Goal: Information Seeking & Learning: Learn about a topic

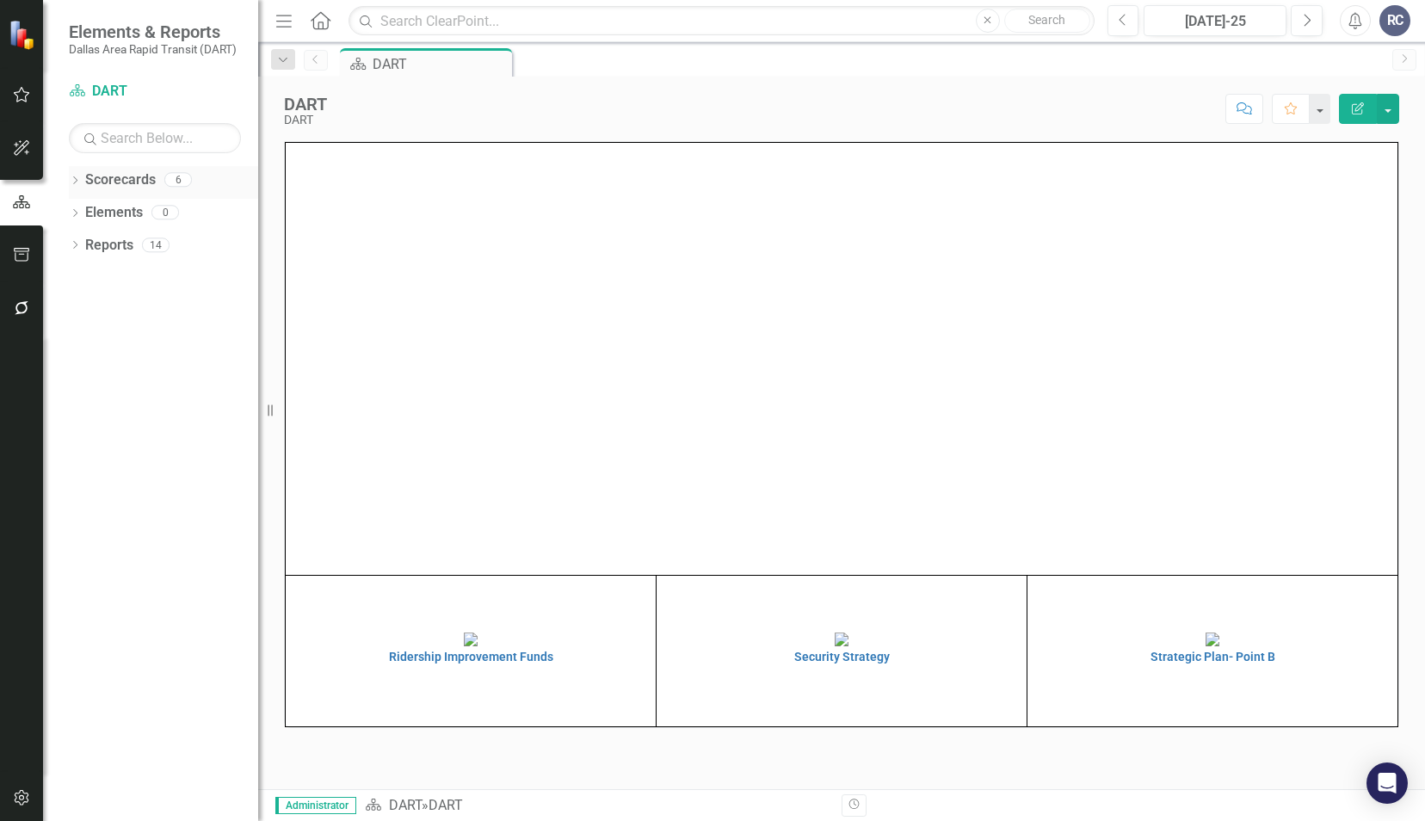
click at [84, 176] on div "Dropdown Scorecards 6" at bounding box center [163, 182] width 189 height 33
click at [74, 177] on icon "Dropdown" at bounding box center [75, 181] width 12 height 9
click at [84, 213] on icon "Dropdown" at bounding box center [83, 211] width 13 height 10
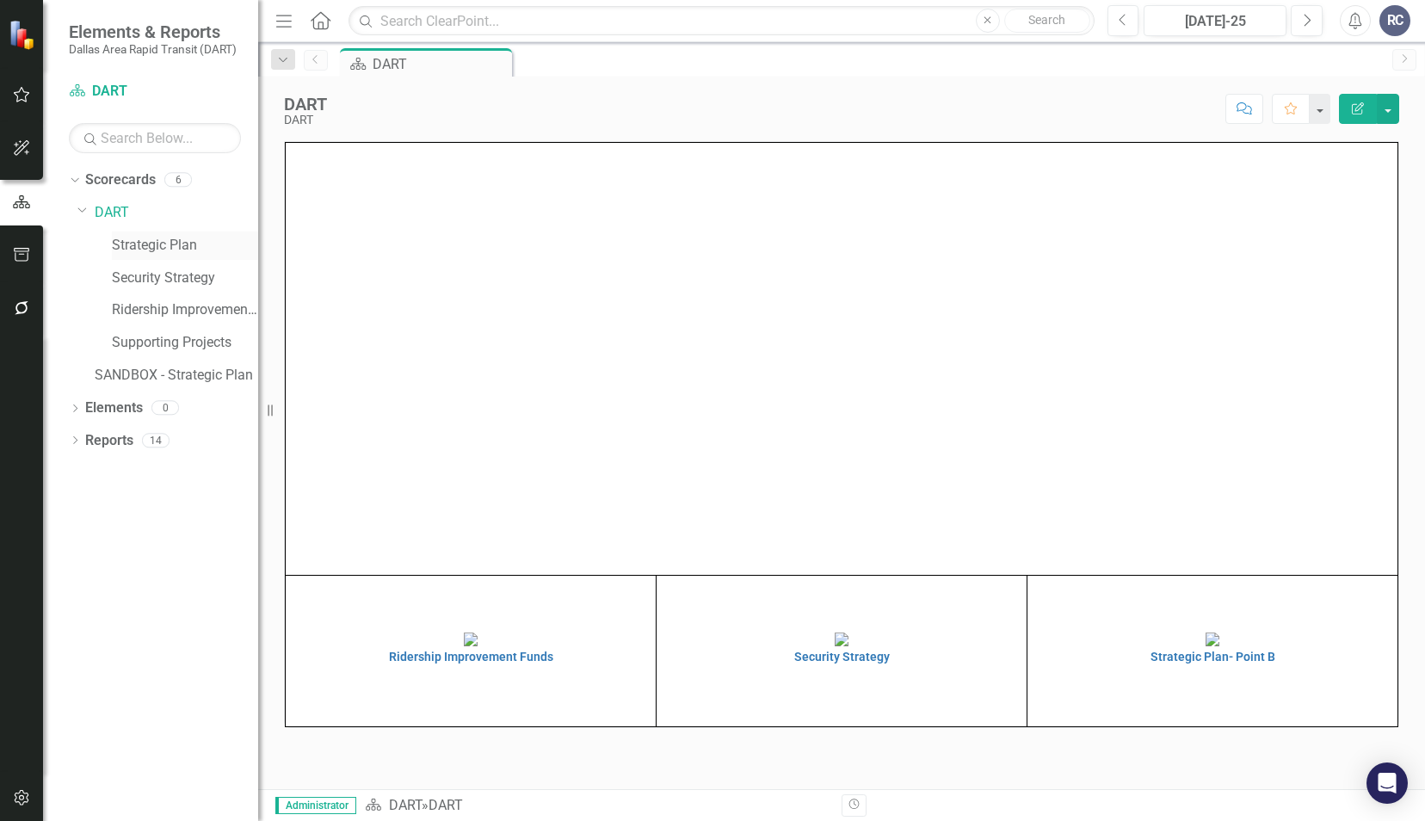
click at [118, 237] on link "Strategic Plan" at bounding box center [185, 246] width 146 height 20
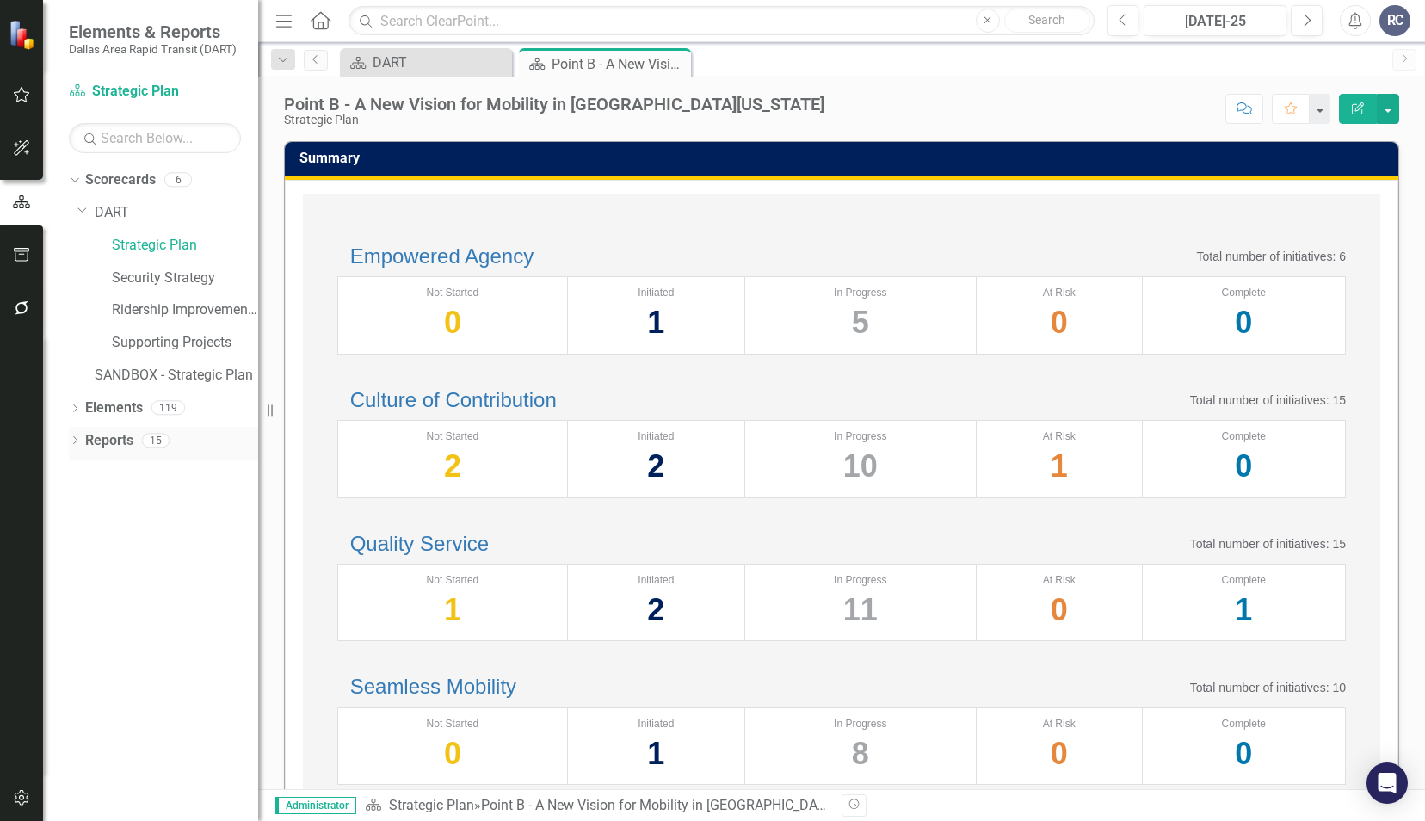
click at [74, 438] on icon "Dropdown" at bounding box center [75, 441] width 12 height 9
click at [167, 509] on link "Point B - A New Vision for Mobility in [GEOGRAPHIC_DATA][US_STATE]" at bounding box center [172, 500] width 171 height 28
click at [85, 563] on icon "Dropdown" at bounding box center [83, 566] width 12 height 9
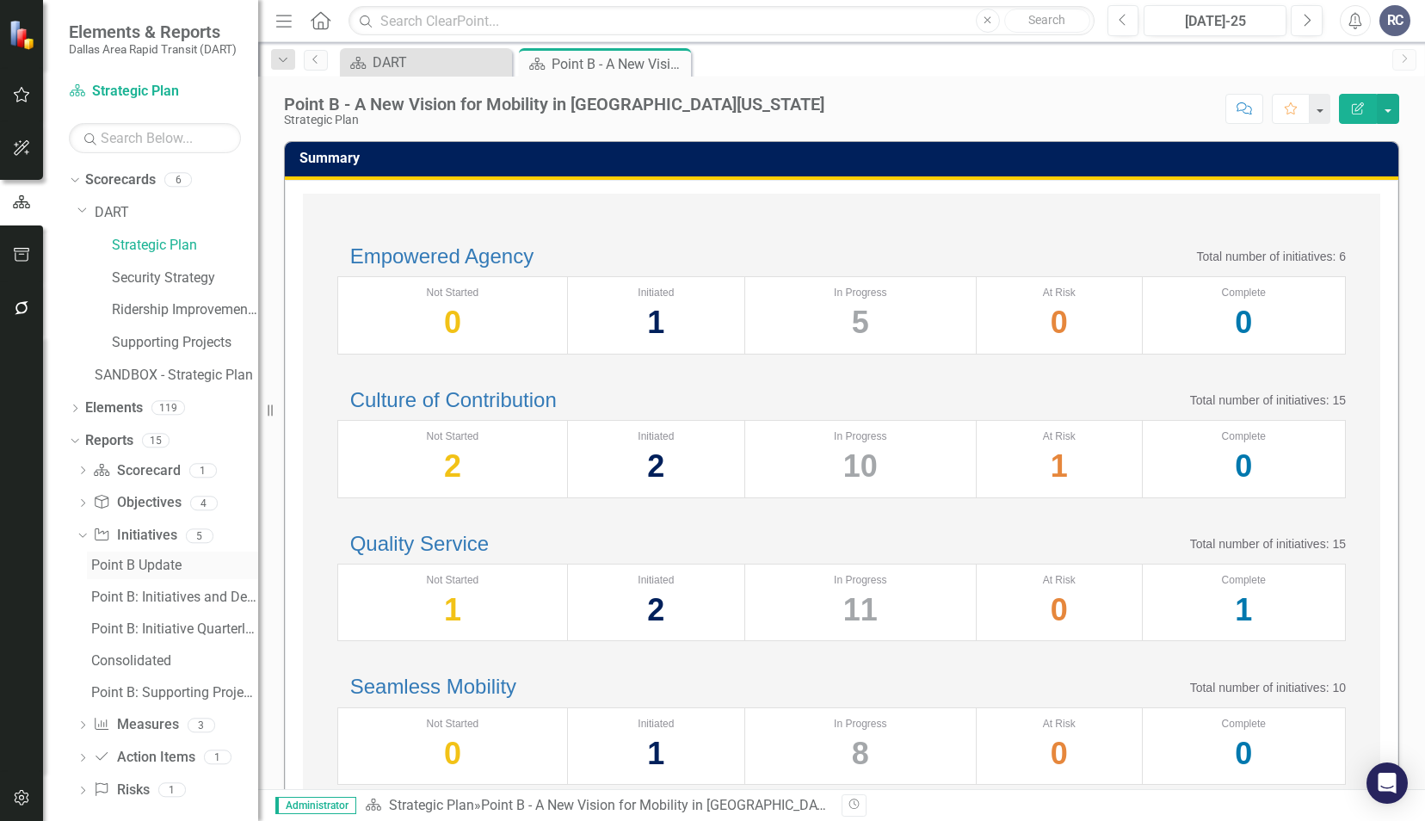
click at [137, 568] on div "Point B Update" at bounding box center [174, 565] width 167 height 15
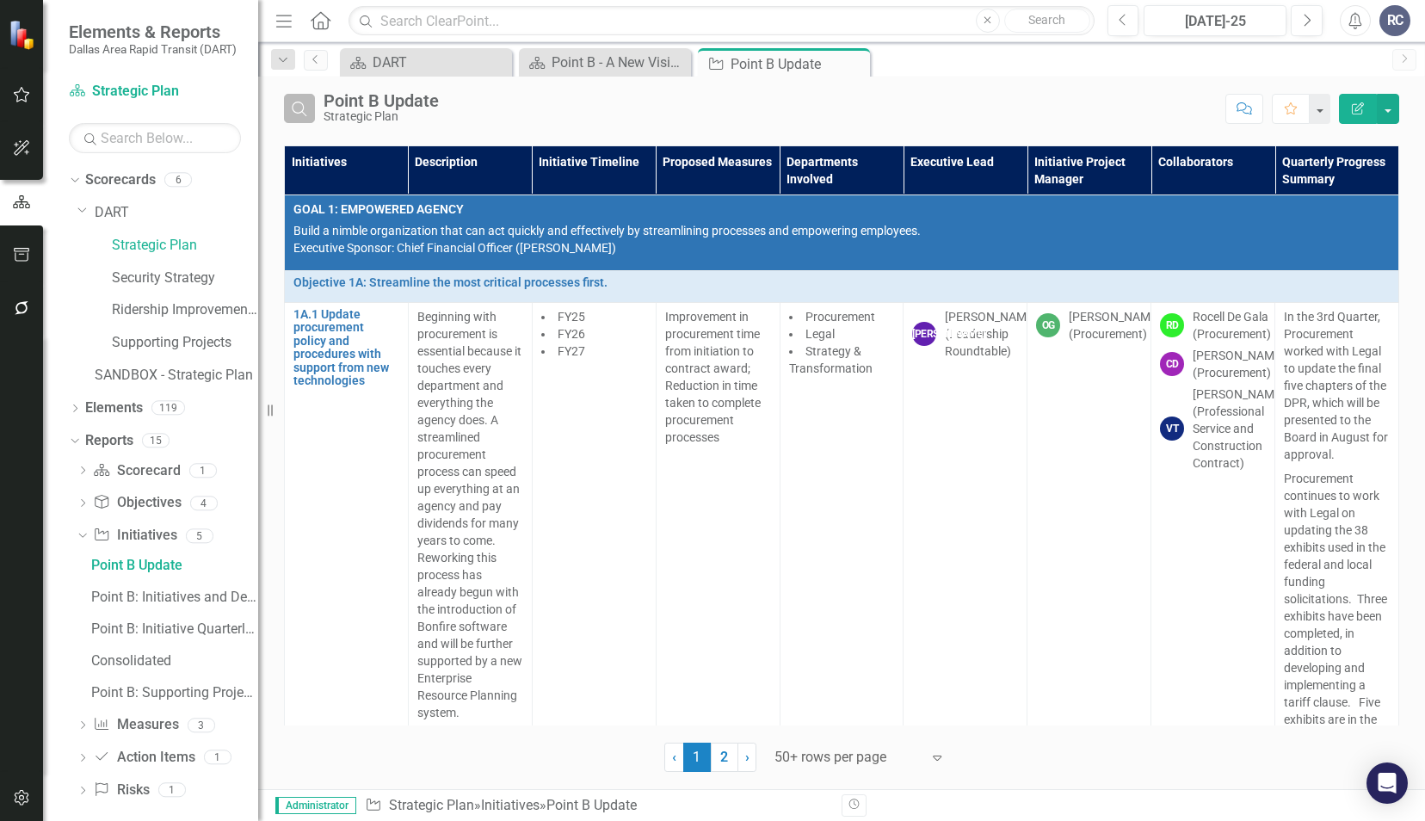
click at [301, 107] on icon "Search" at bounding box center [299, 108] width 19 height 15
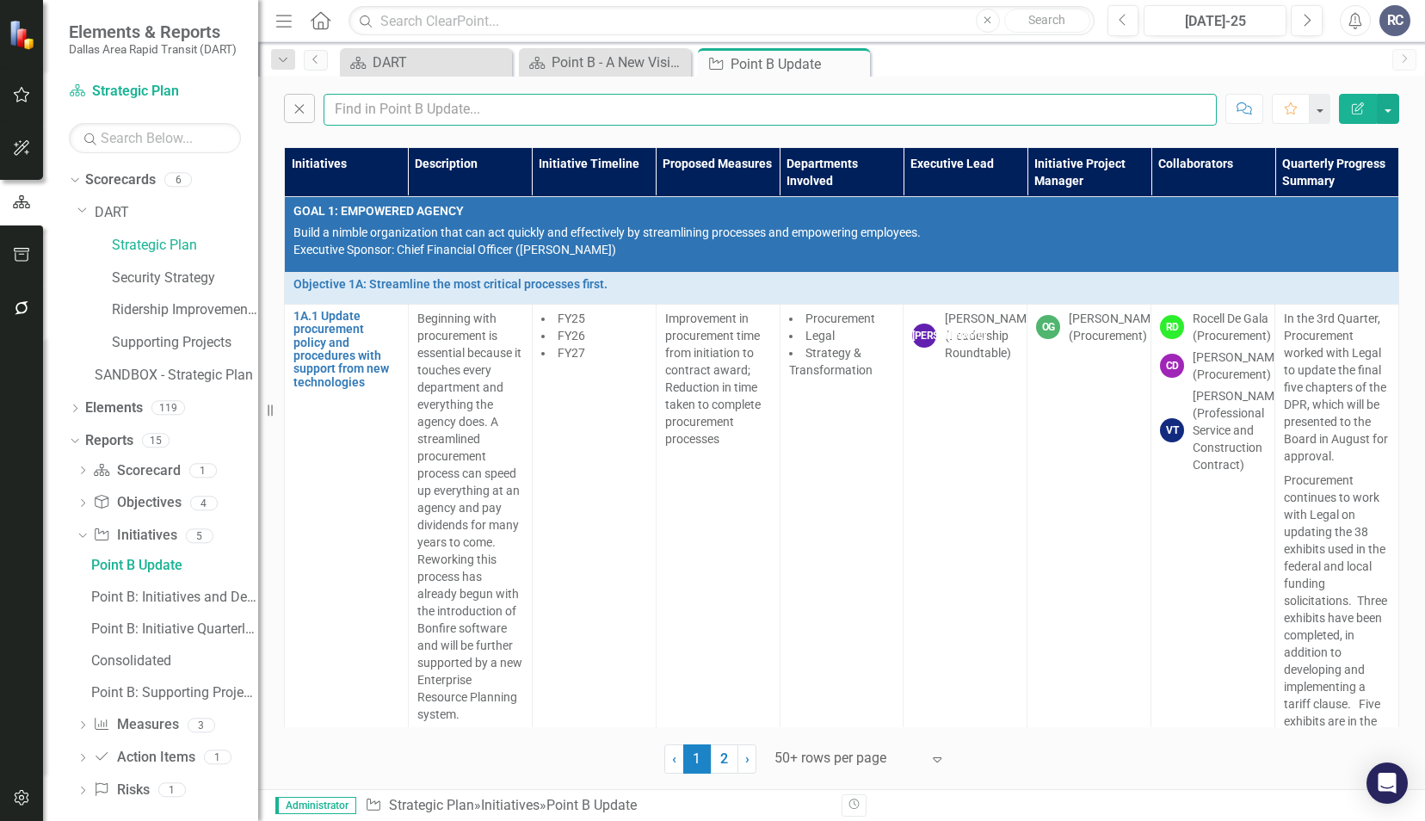
click at [406, 124] on input "text" at bounding box center [770, 110] width 893 height 32
type input "[PERSON_NAME]"
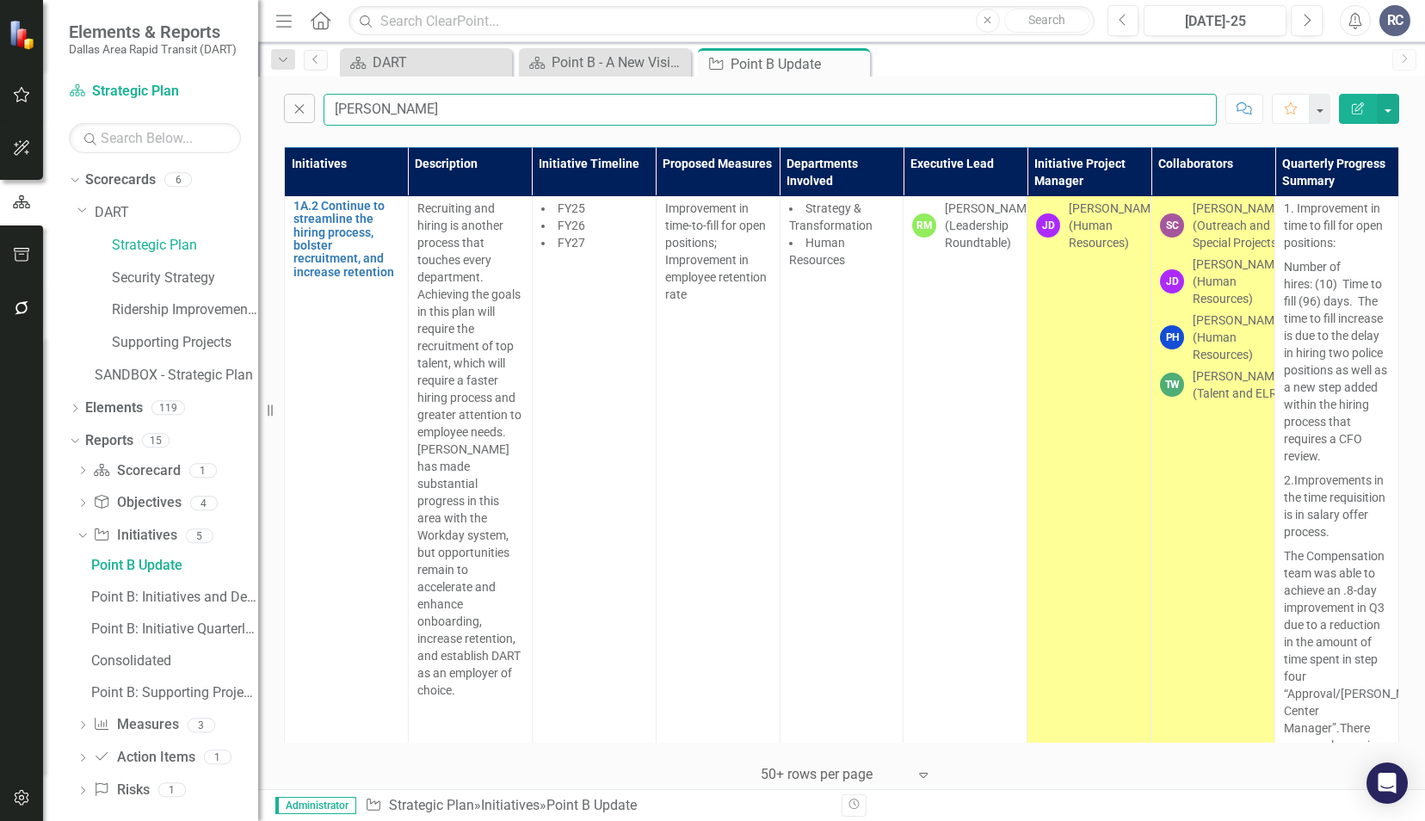
scroll to position [105, 0]
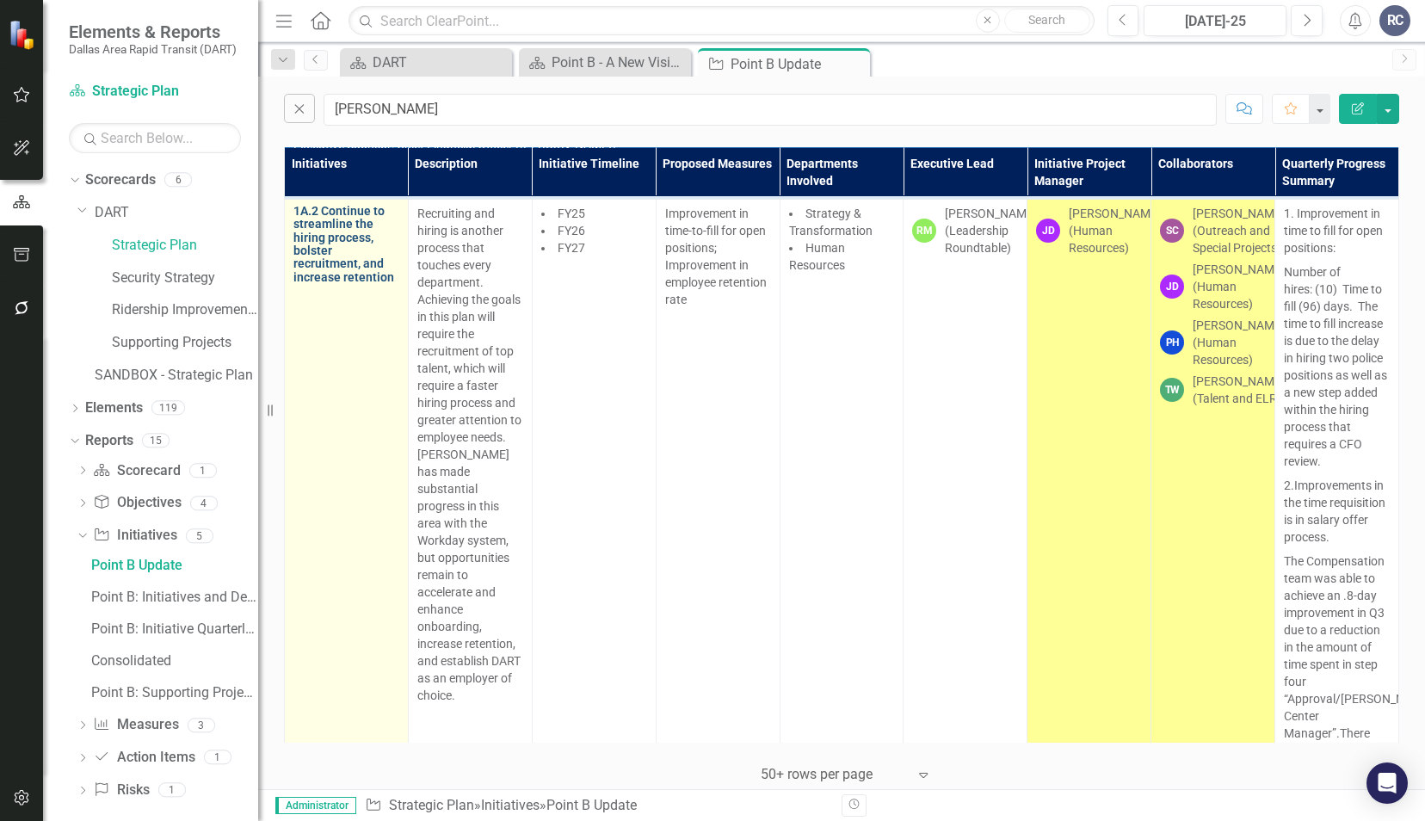
click at [334, 248] on link "1A.2 Continue to streamline the hiring process, bolster recruitment, and increa…" at bounding box center [346, 244] width 106 height 79
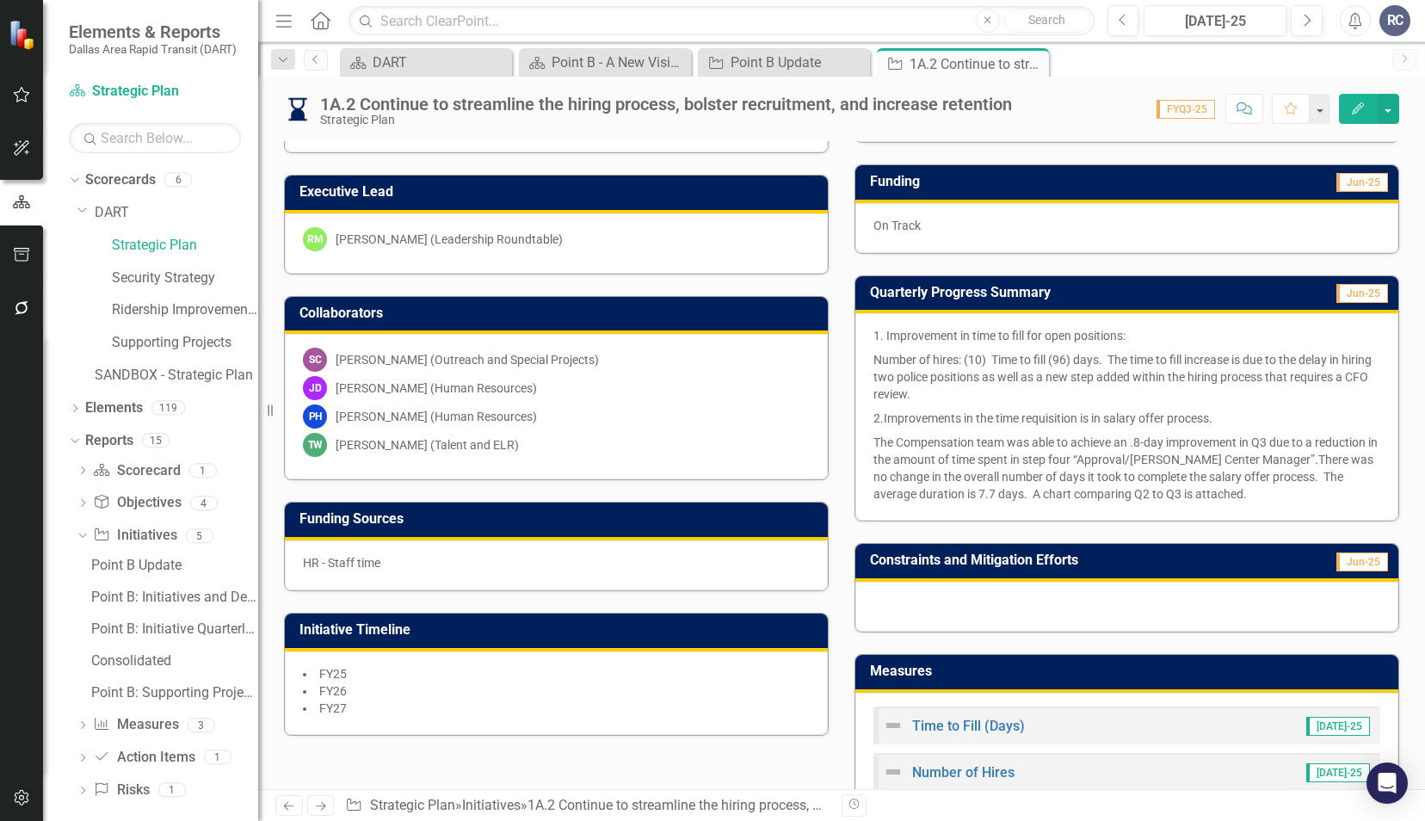
scroll to position [237, 0]
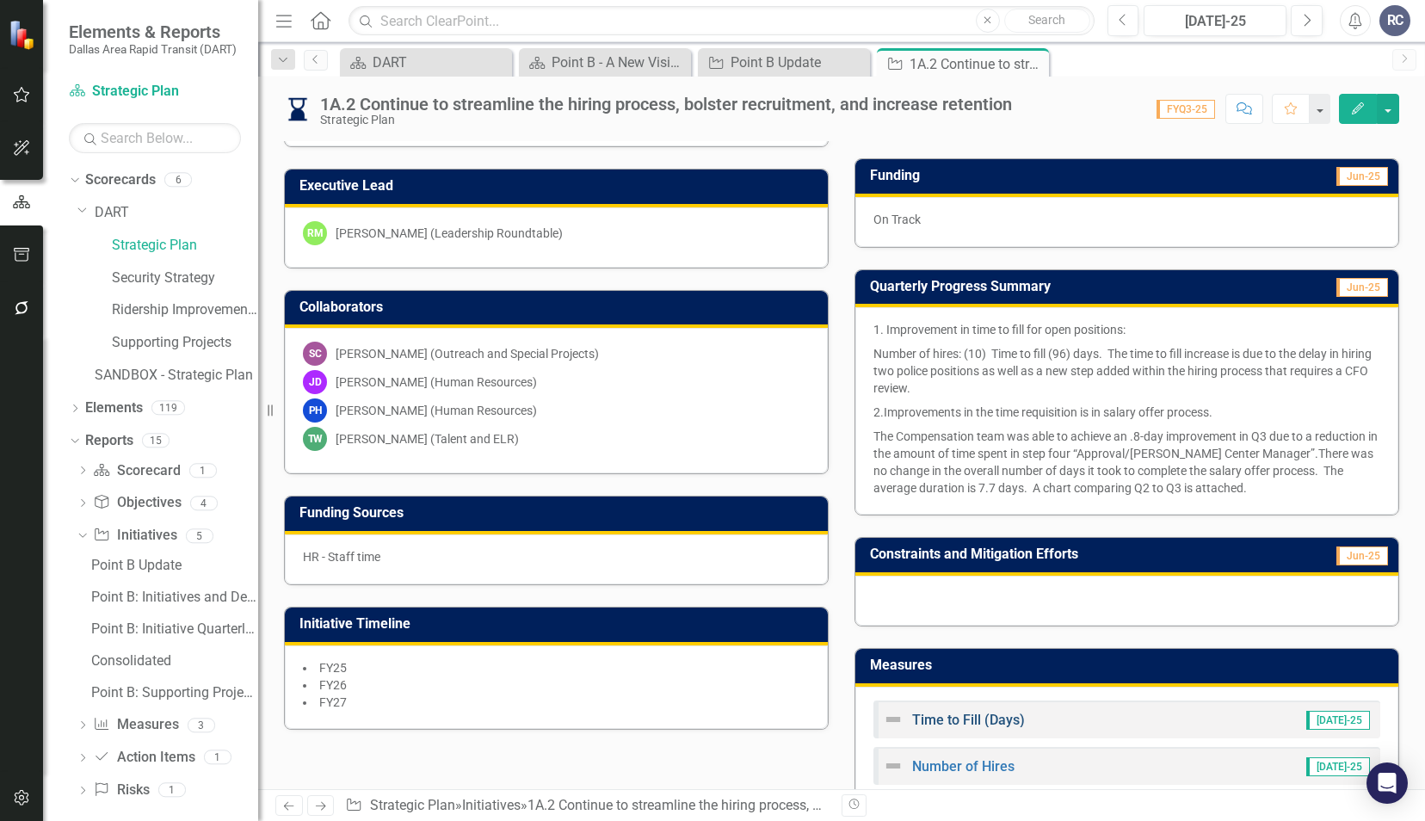
click at [945, 714] on link "Time to Fill (Days)" at bounding box center [968, 720] width 113 height 16
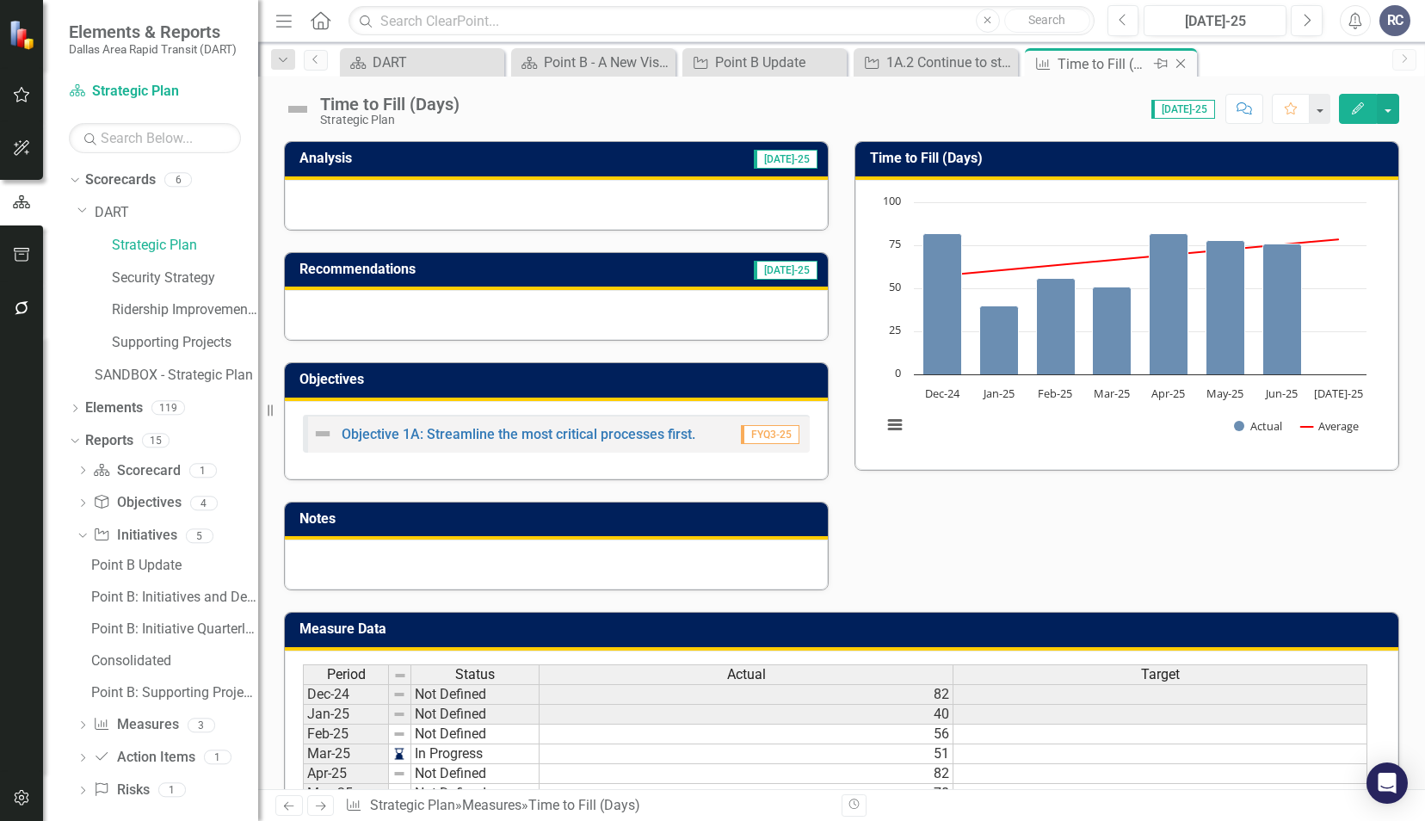
click at [1184, 60] on icon "Close" at bounding box center [1180, 64] width 17 height 14
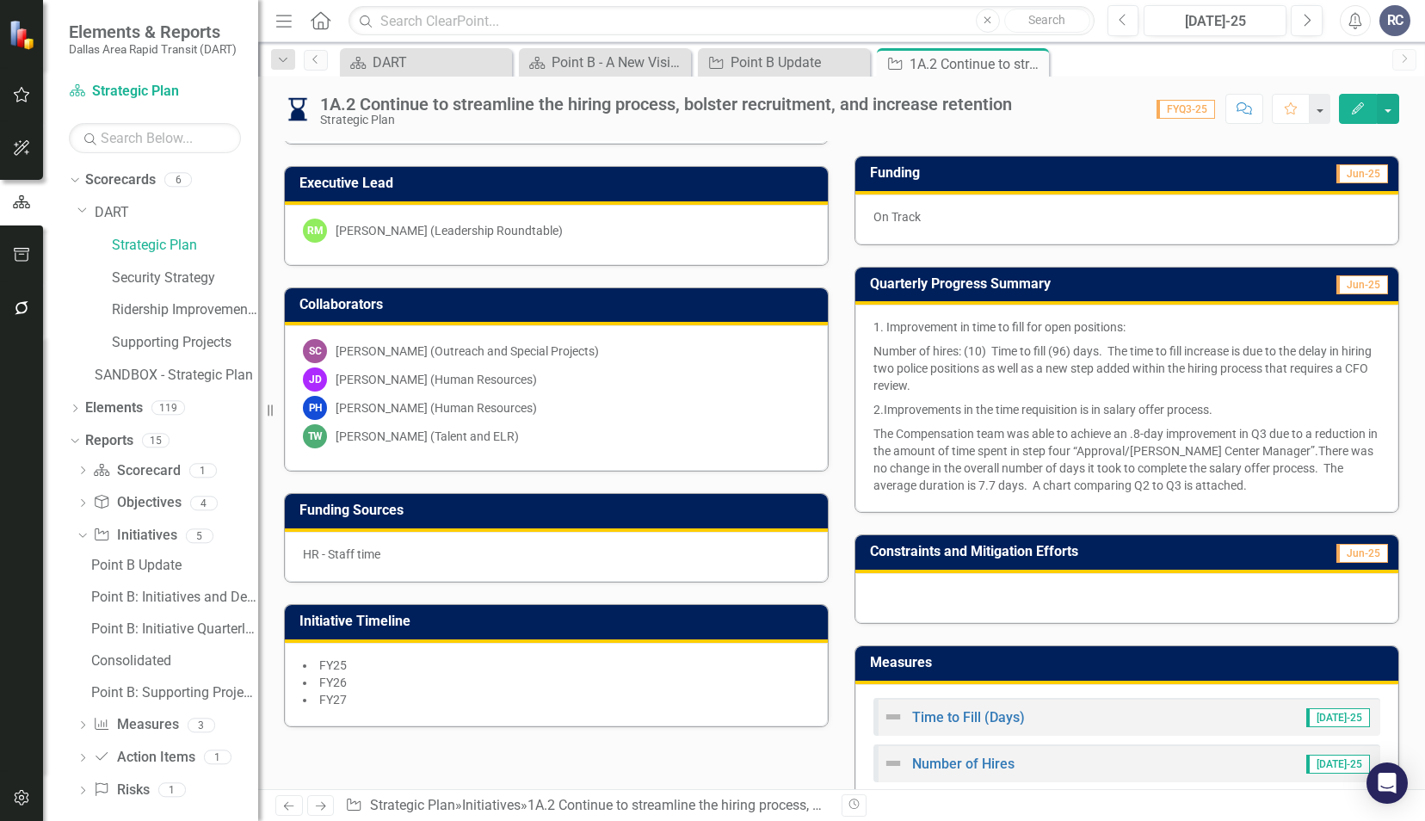
scroll to position [243, 0]
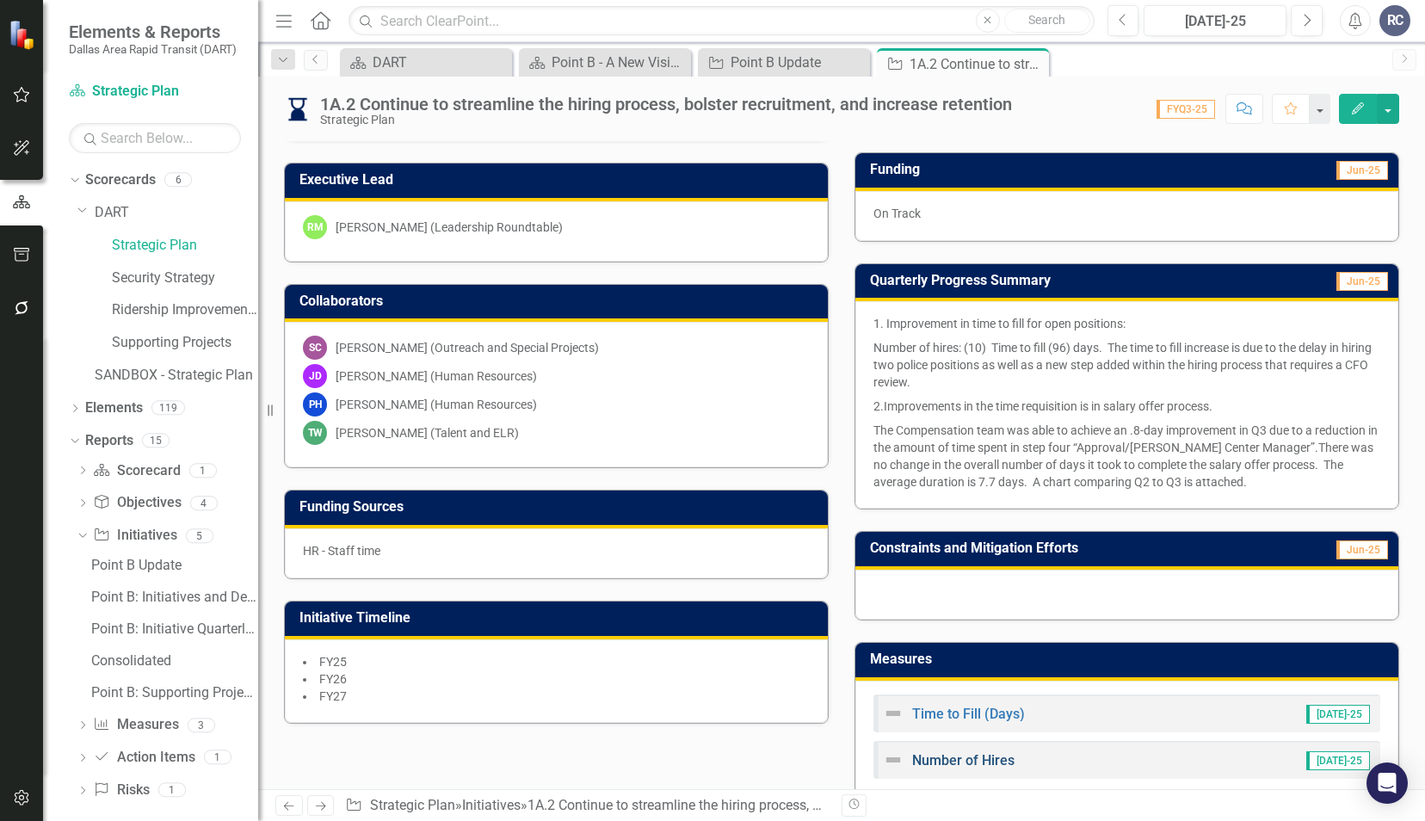
click at [955, 759] on link "Number of Hires" at bounding box center [963, 760] width 102 height 16
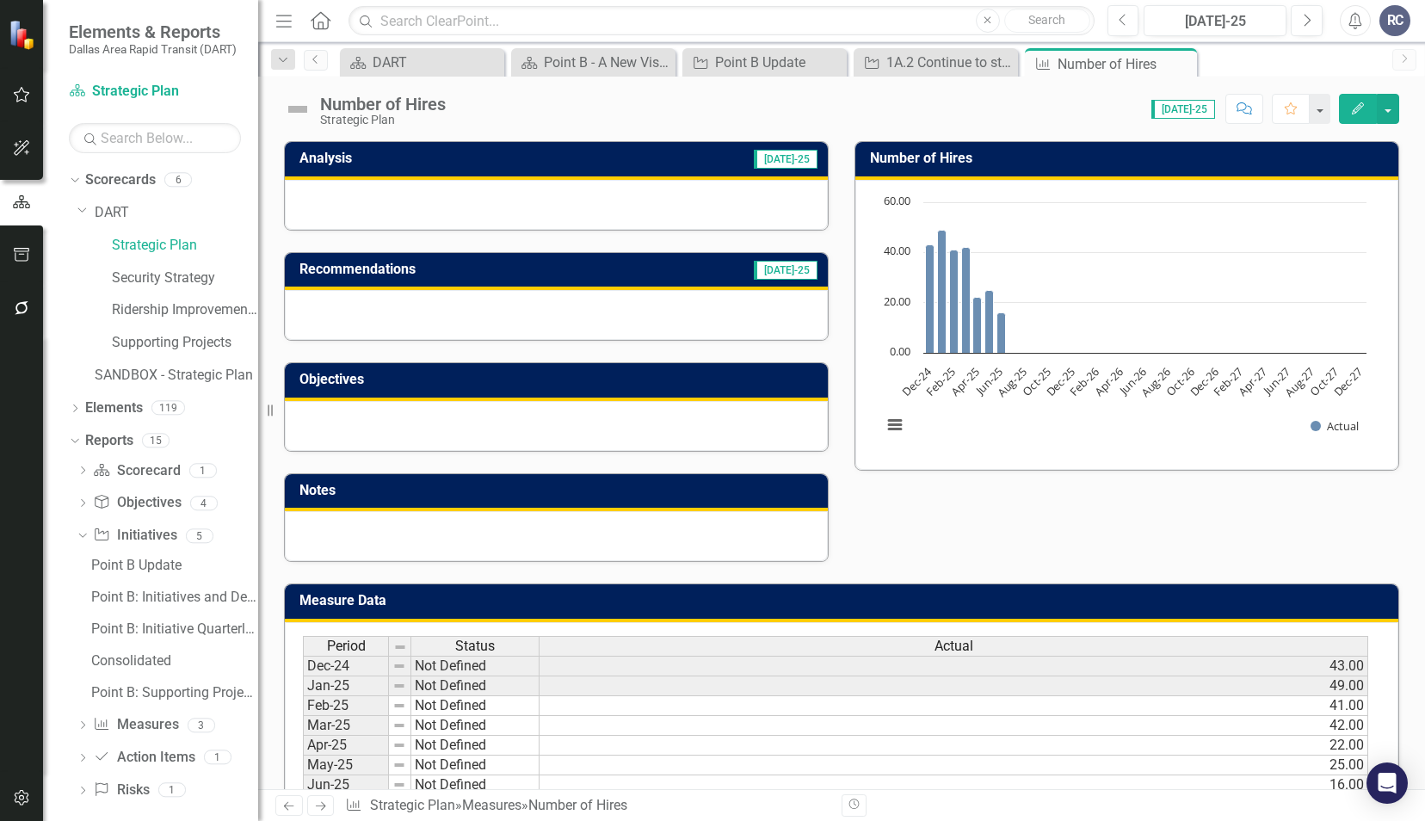
click at [421, 530] on div at bounding box center [556, 536] width 543 height 50
click at [484, 212] on div at bounding box center [556, 205] width 543 height 50
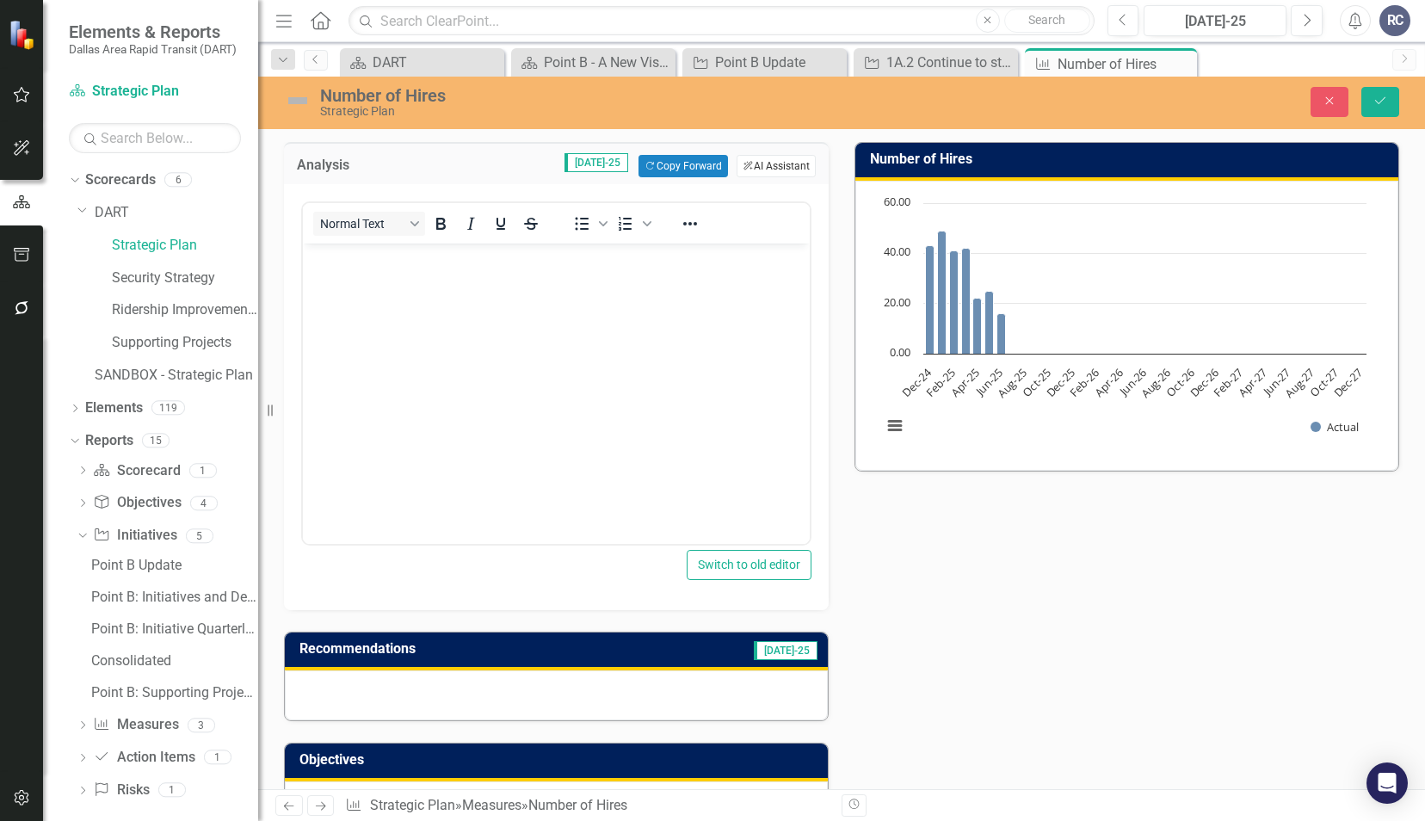
click at [762, 167] on button "ClearPoint AI AI Assistant" at bounding box center [776, 166] width 79 height 22
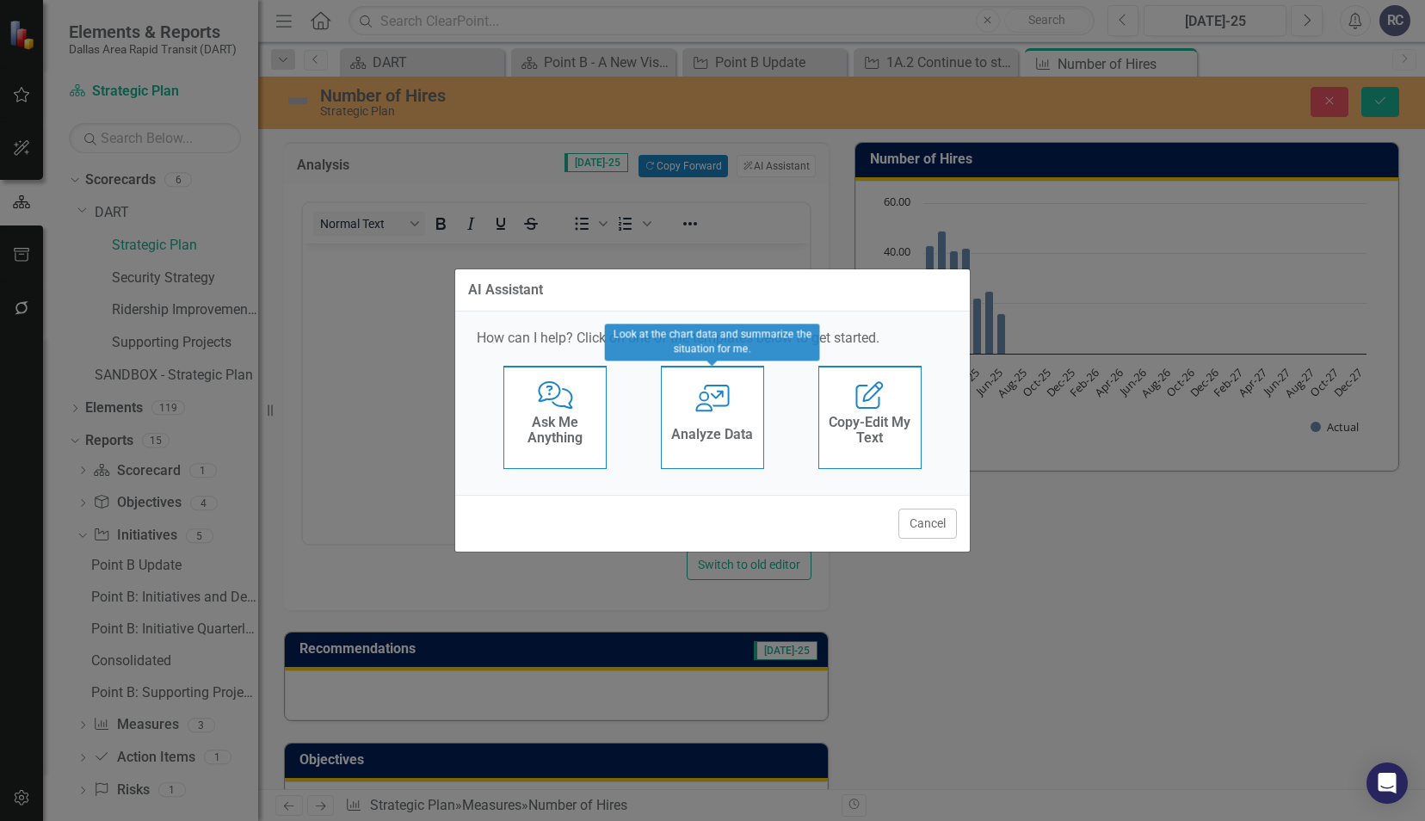
click at [695, 437] on h4 "Analyze Data" at bounding box center [712, 434] width 82 height 15
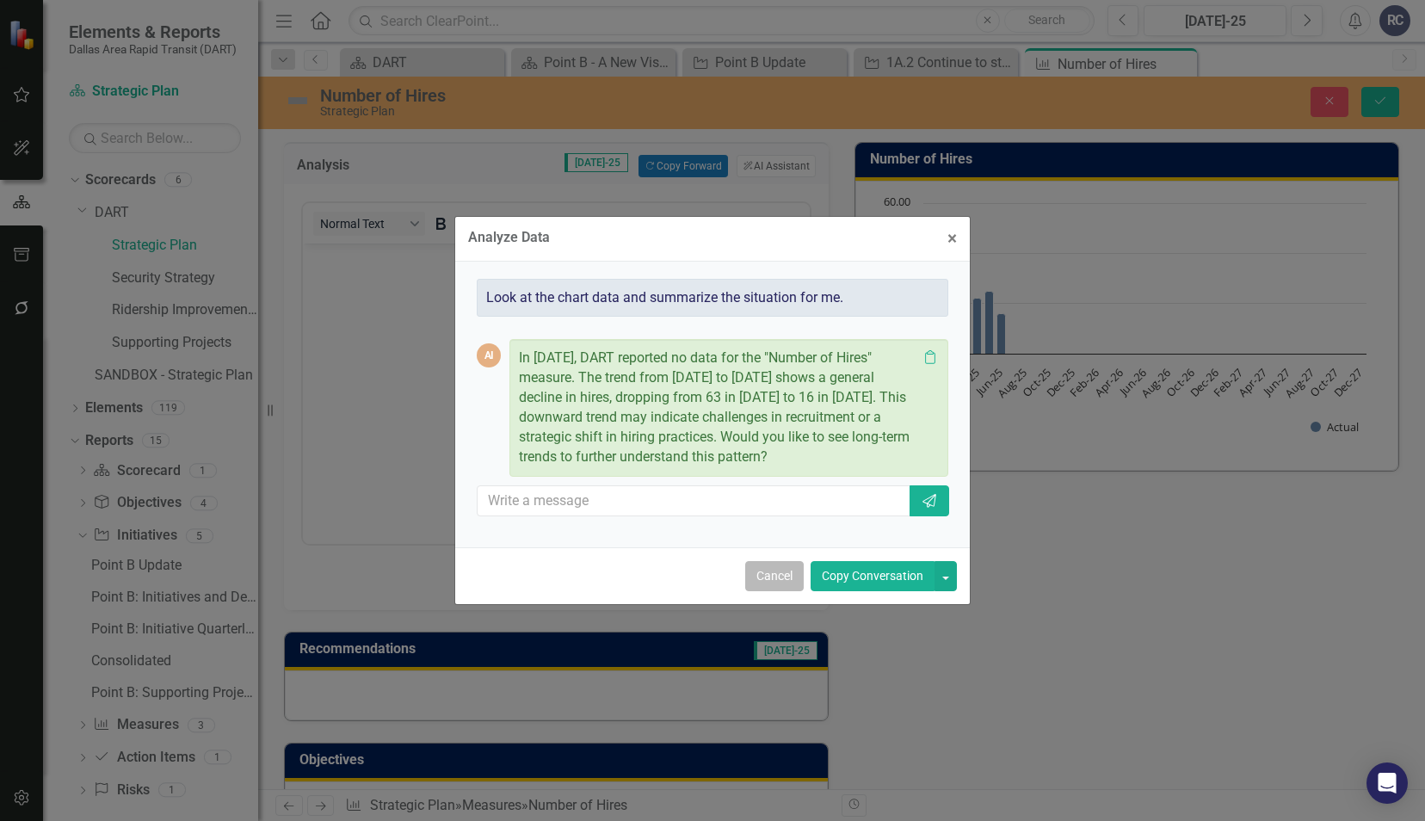
click at [759, 578] on button "Cancel" at bounding box center [774, 576] width 59 height 30
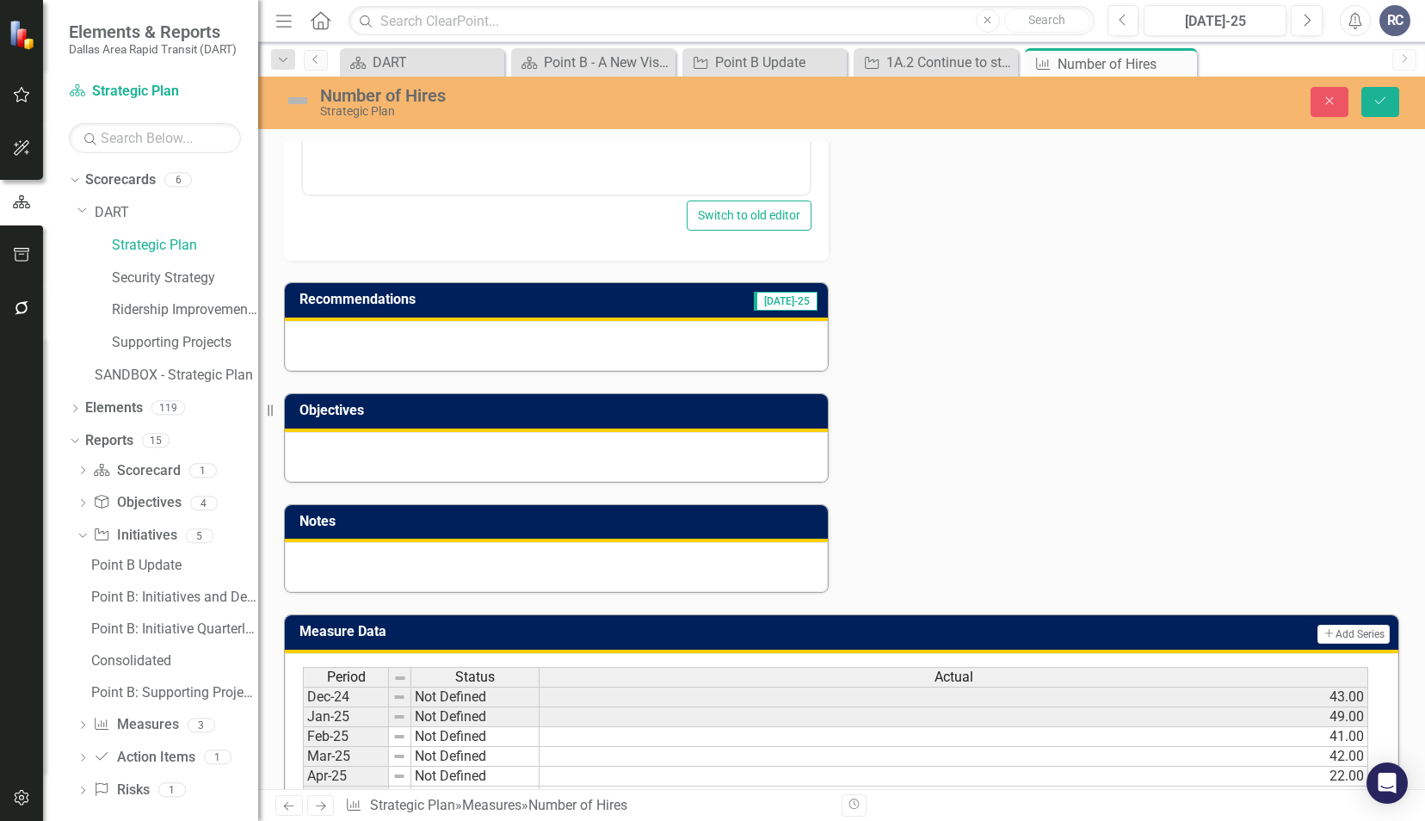
scroll to position [407, 0]
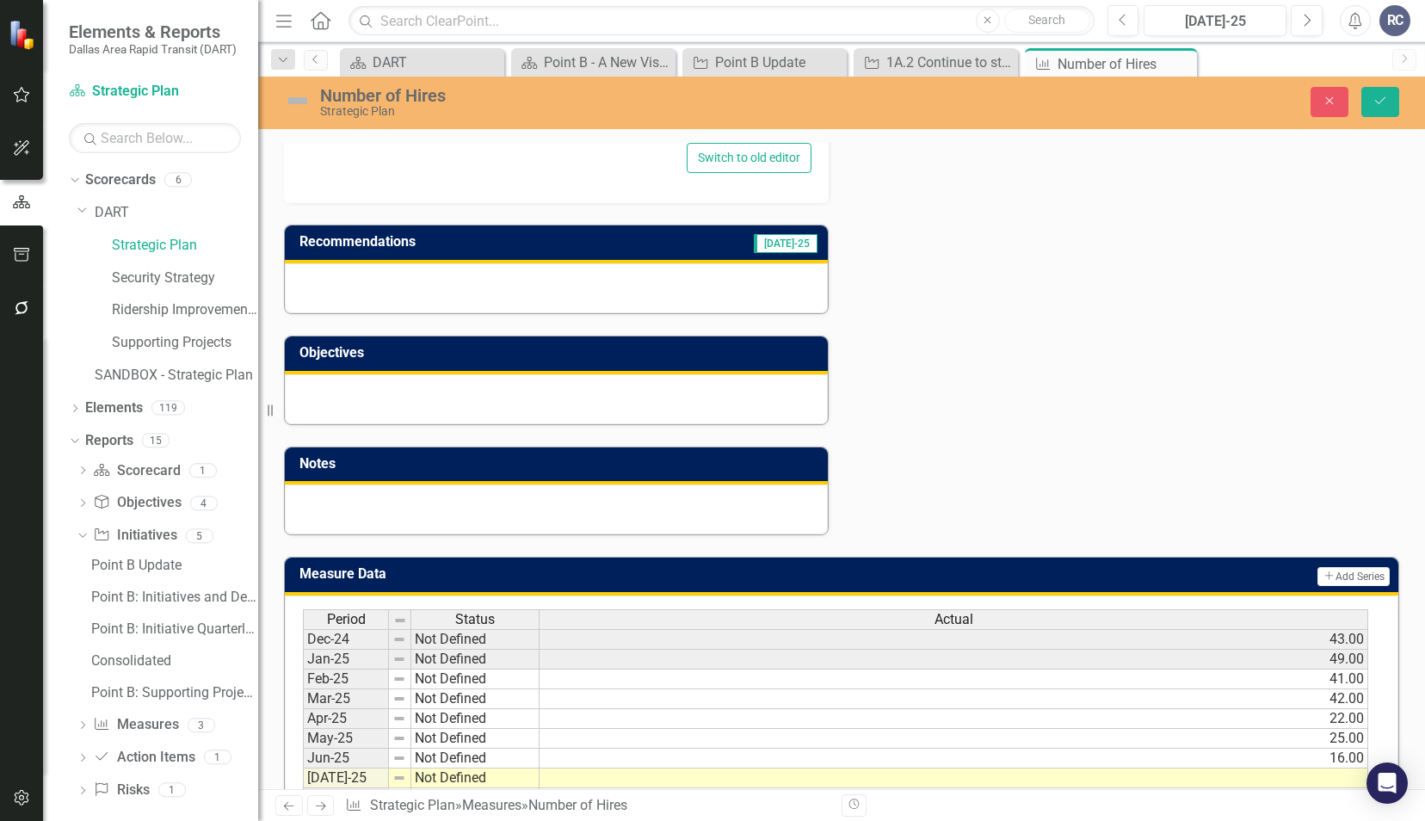
click at [582, 502] on div at bounding box center [556, 509] width 543 height 50
click at [1182, 62] on icon "Close" at bounding box center [1180, 64] width 17 height 14
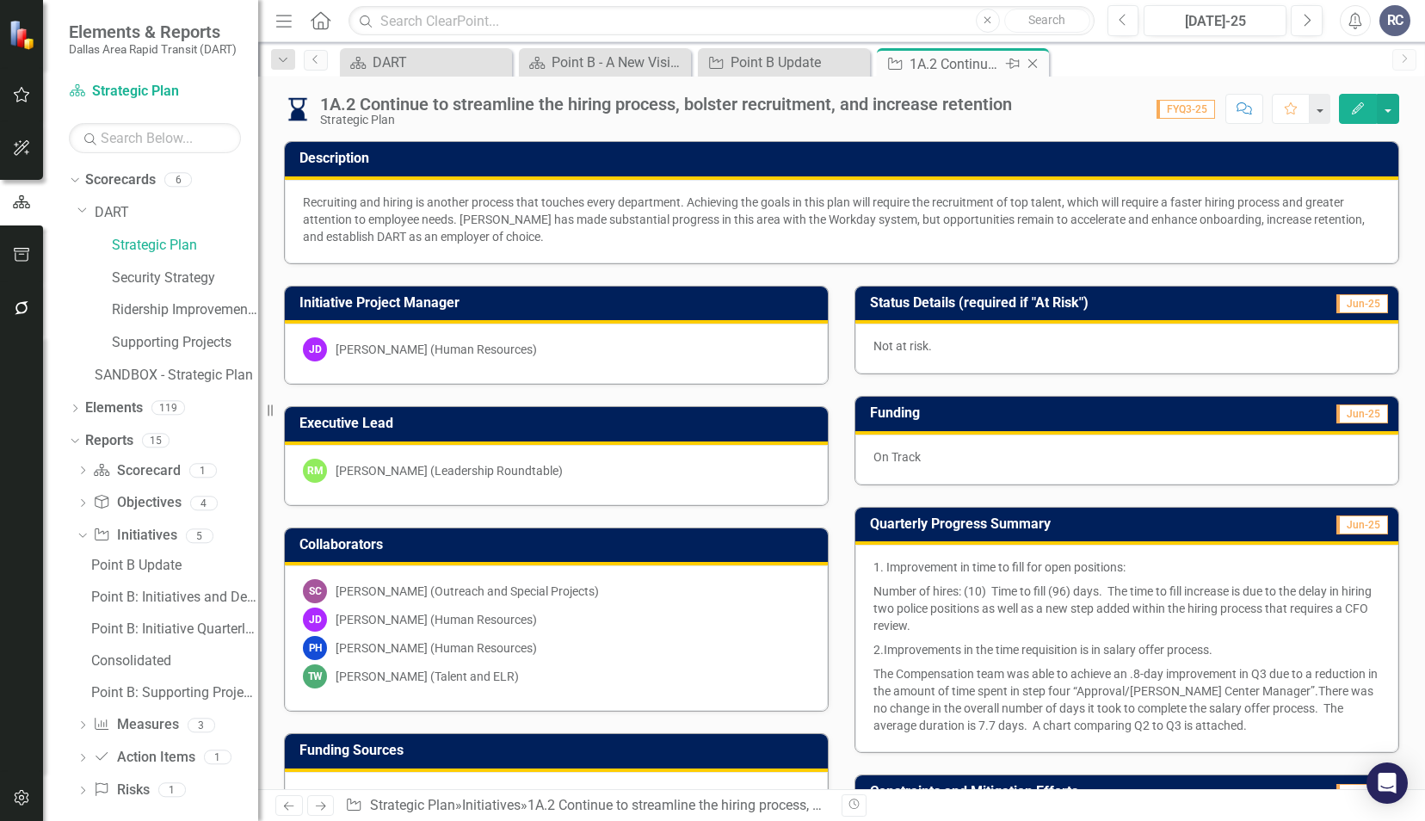
click at [1036, 65] on icon "Close" at bounding box center [1032, 64] width 17 height 14
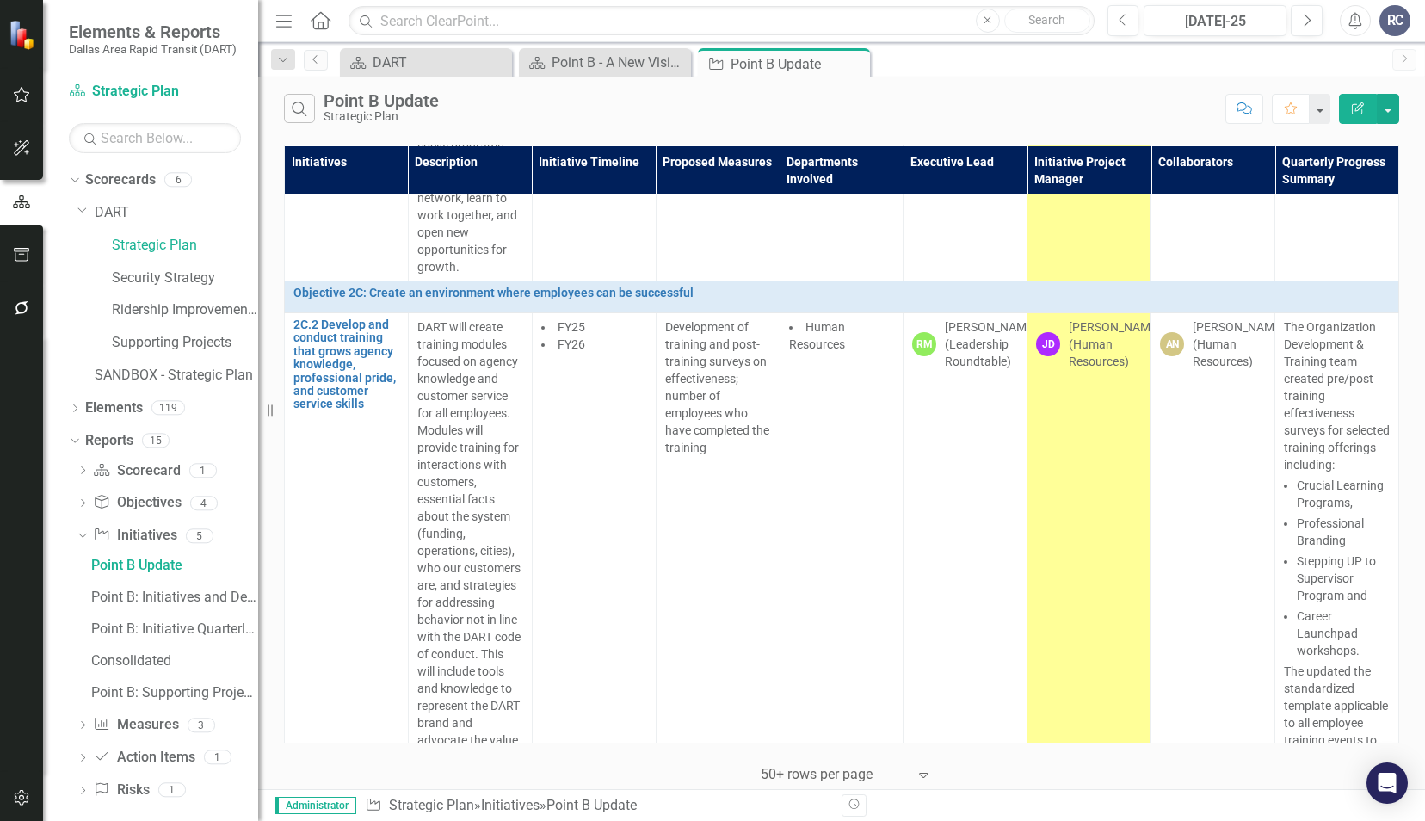
scroll to position [2807, 0]
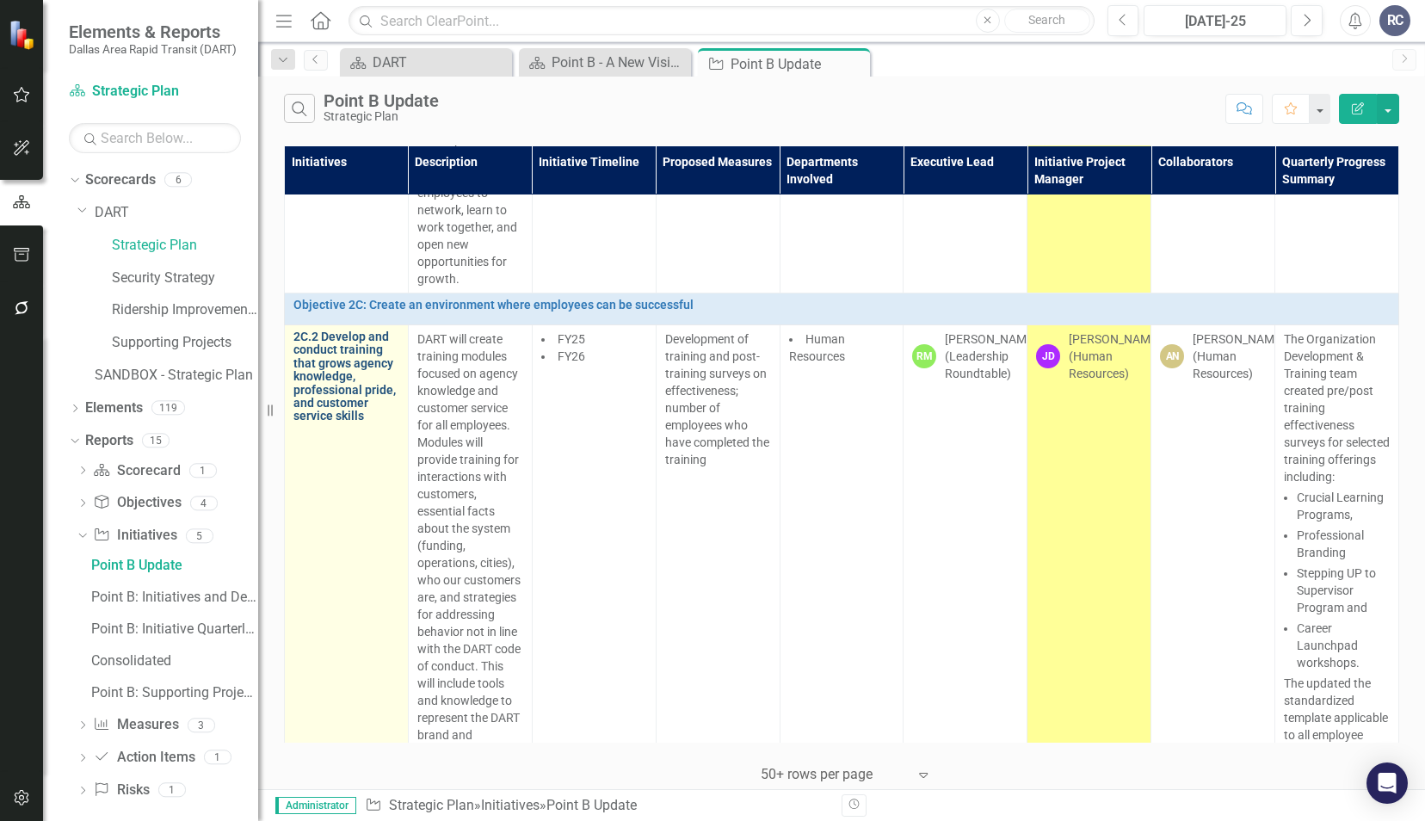
click at [344, 330] on link "2C.2 Develop and conduct training that grows agency knowledge, professional pri…" at bounding box center [346, 376] width 106 height 93
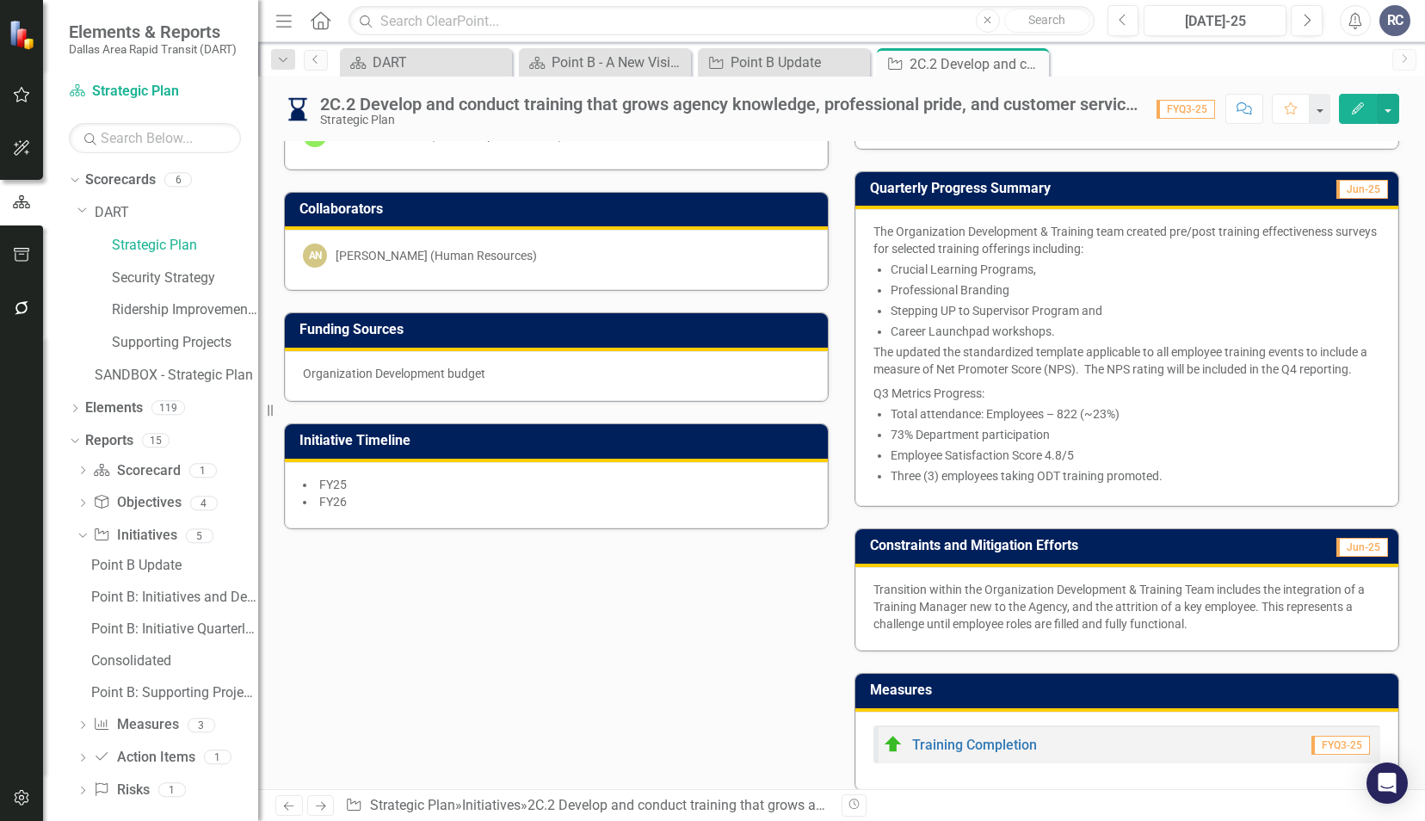
scroll to position [373, 0]
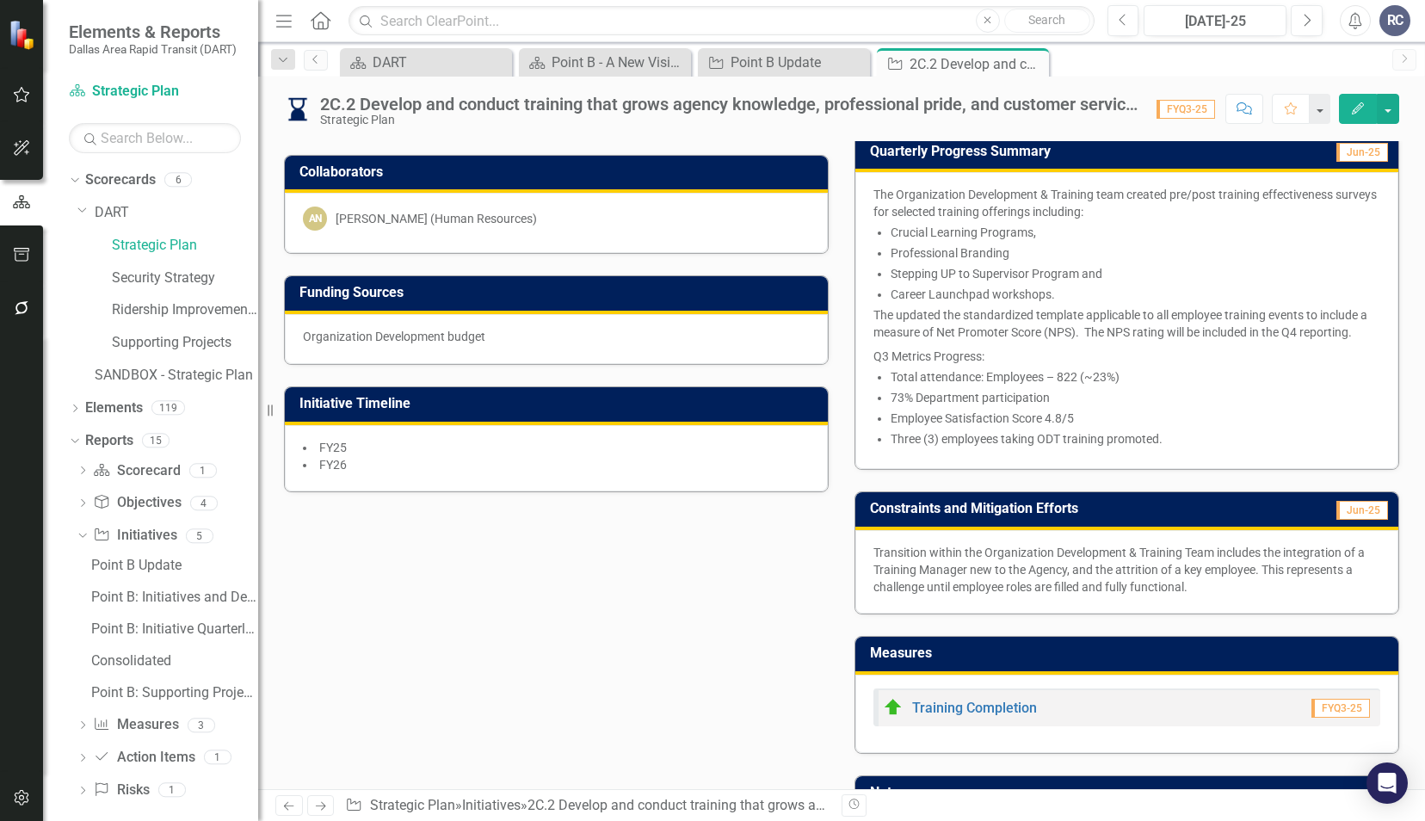
click at [1038, 675] on div "Training Completion FYQ3-25" at bounding box center [1126, 714] width 543 height 78
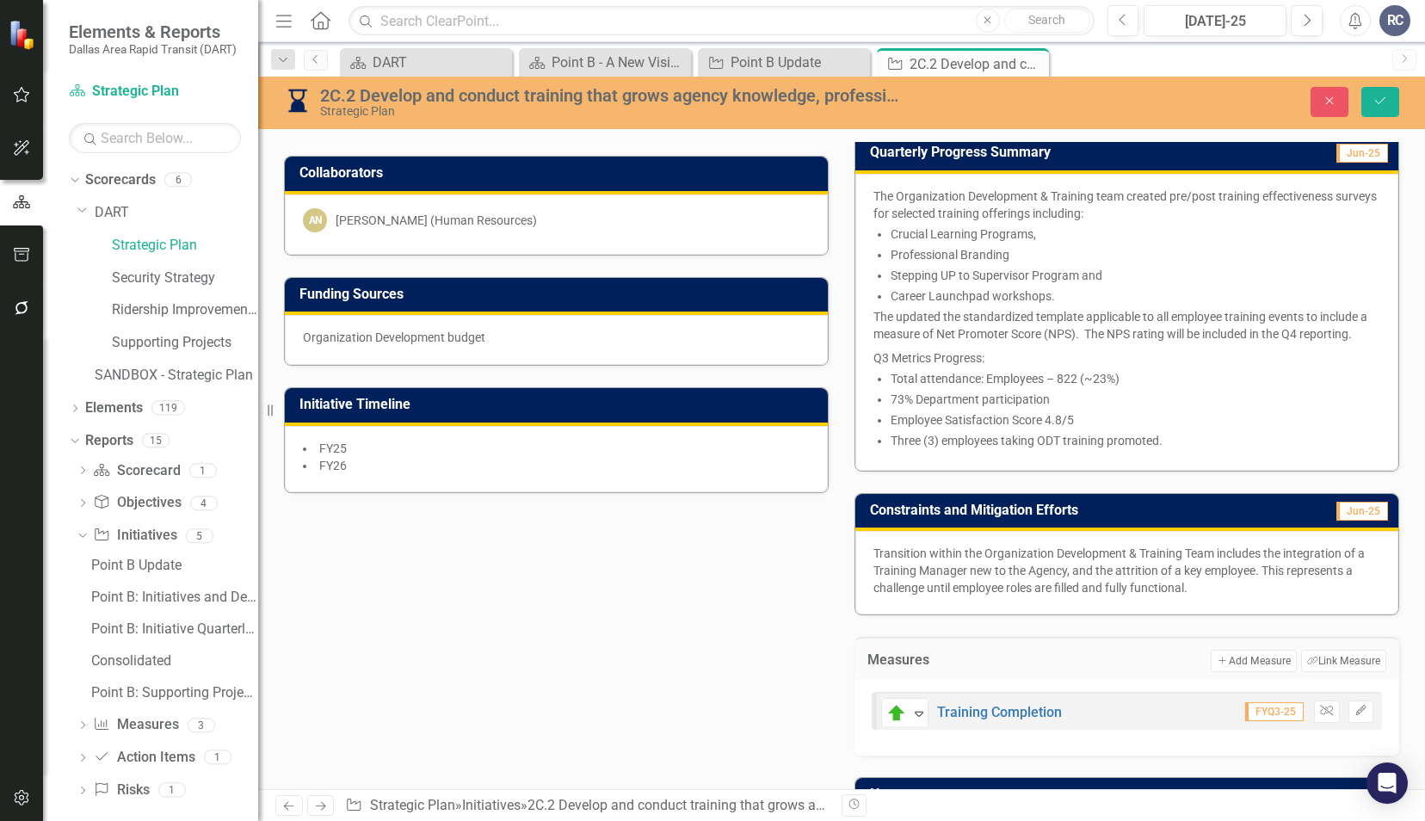
click at [1210, 626] on div "Measures Add Add Measure Link Tag Link Measure On-Track Expand Training Complet…" at bounding box center [1126, 685] width 570 height 140
click at [817, 623] on div "Initiative Project Manager [PERSON_NAME] [PERSON_NAME] (Human Resources) Execut…" at bounding box center [841, 379] width 1141 height 974
click at [807, 633] on div "Initiative Project Manager [PERSON_NAME] [PERSON_NAME] (Human Resources) Execut…" at bounding box center [841, 379] width 1141 height 974
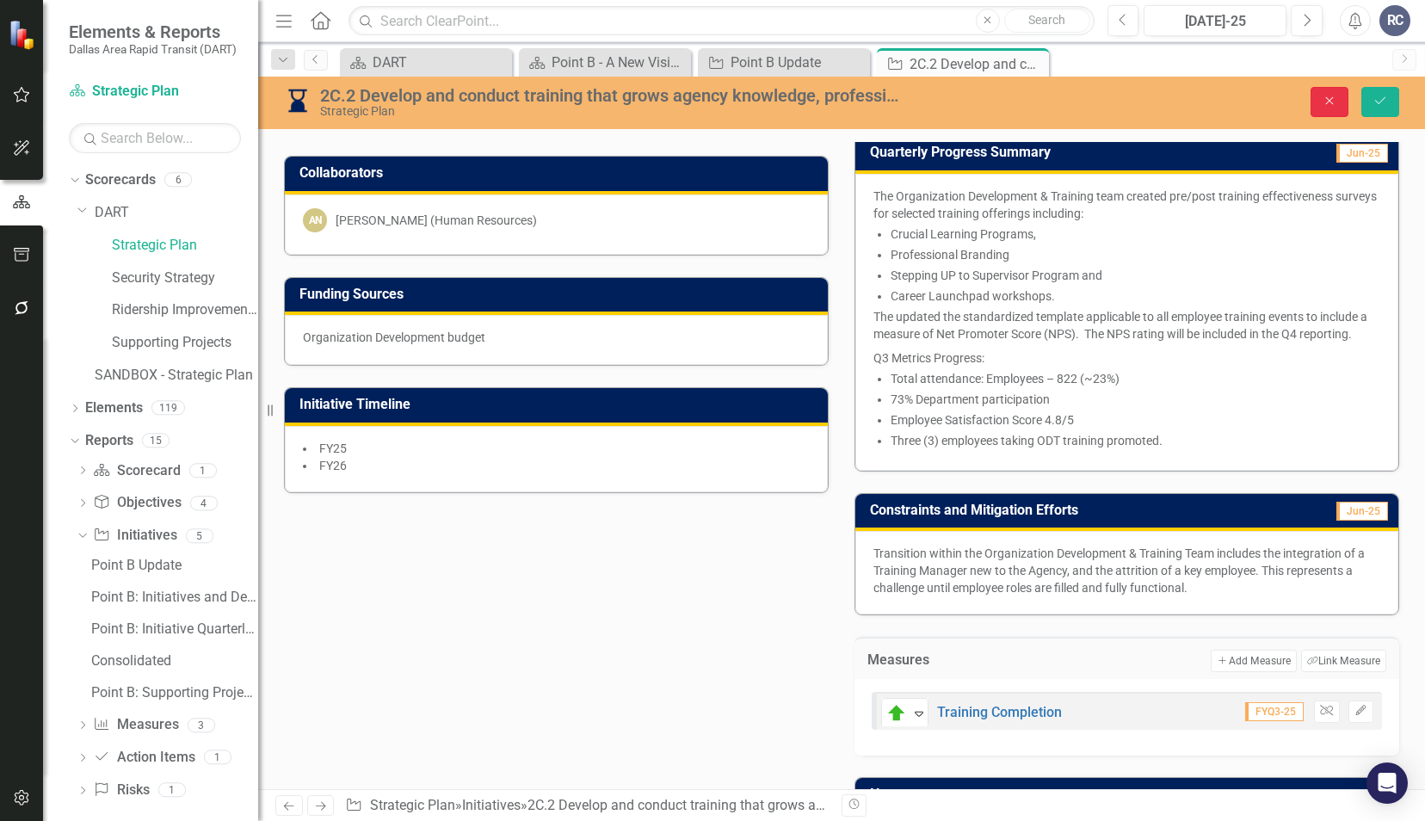
click at [1337, 106] on icon "Close" at bounding box center [1329, 101] width 15 height 12
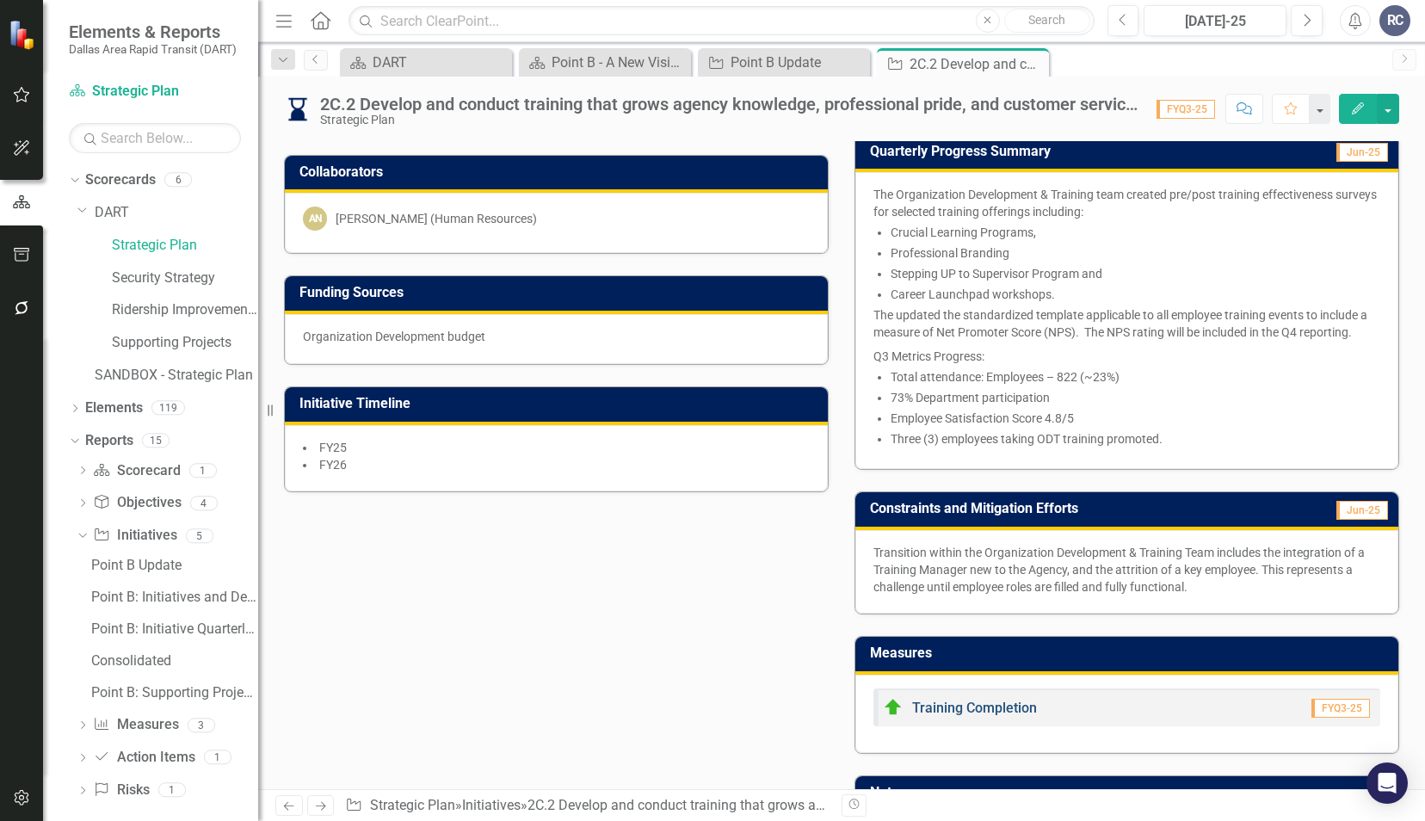
click at [935, 703] on link "Training Completion" at bounding box center [974, 708] width 125 height 16
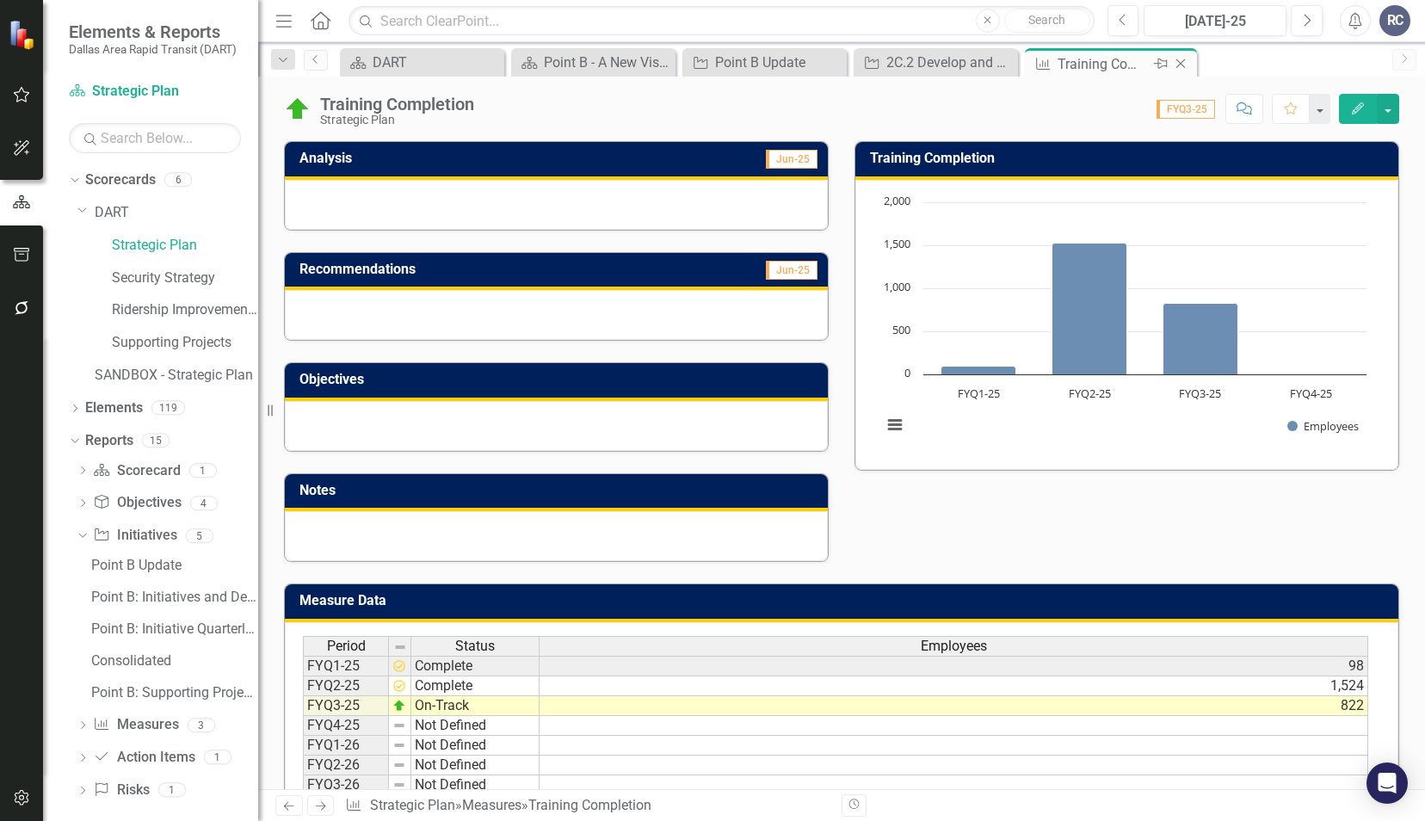
click at [1180, 66] on icon "Close" at bounding box center [1180, 64] width 17 height 14
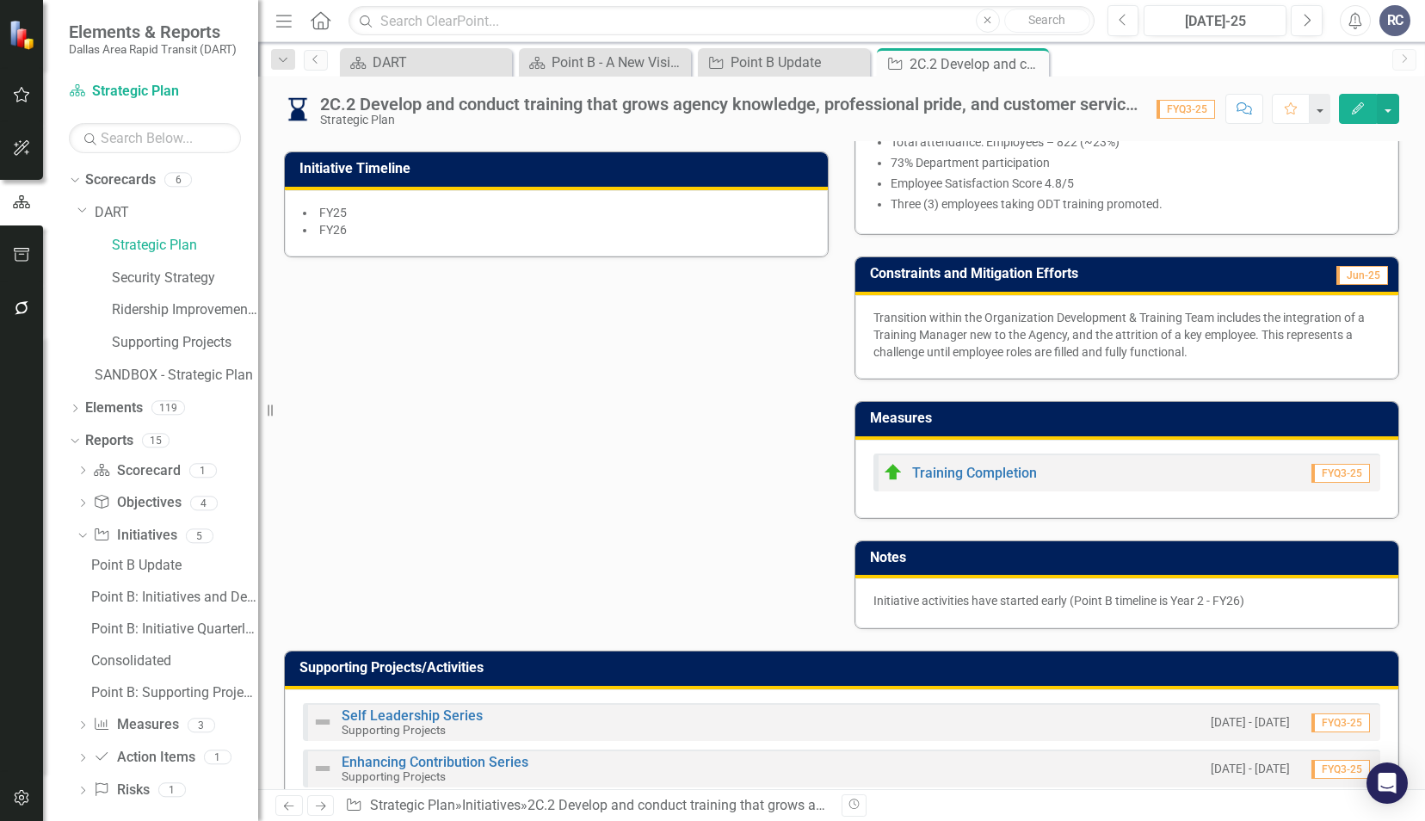
scroll to position [613, 0]
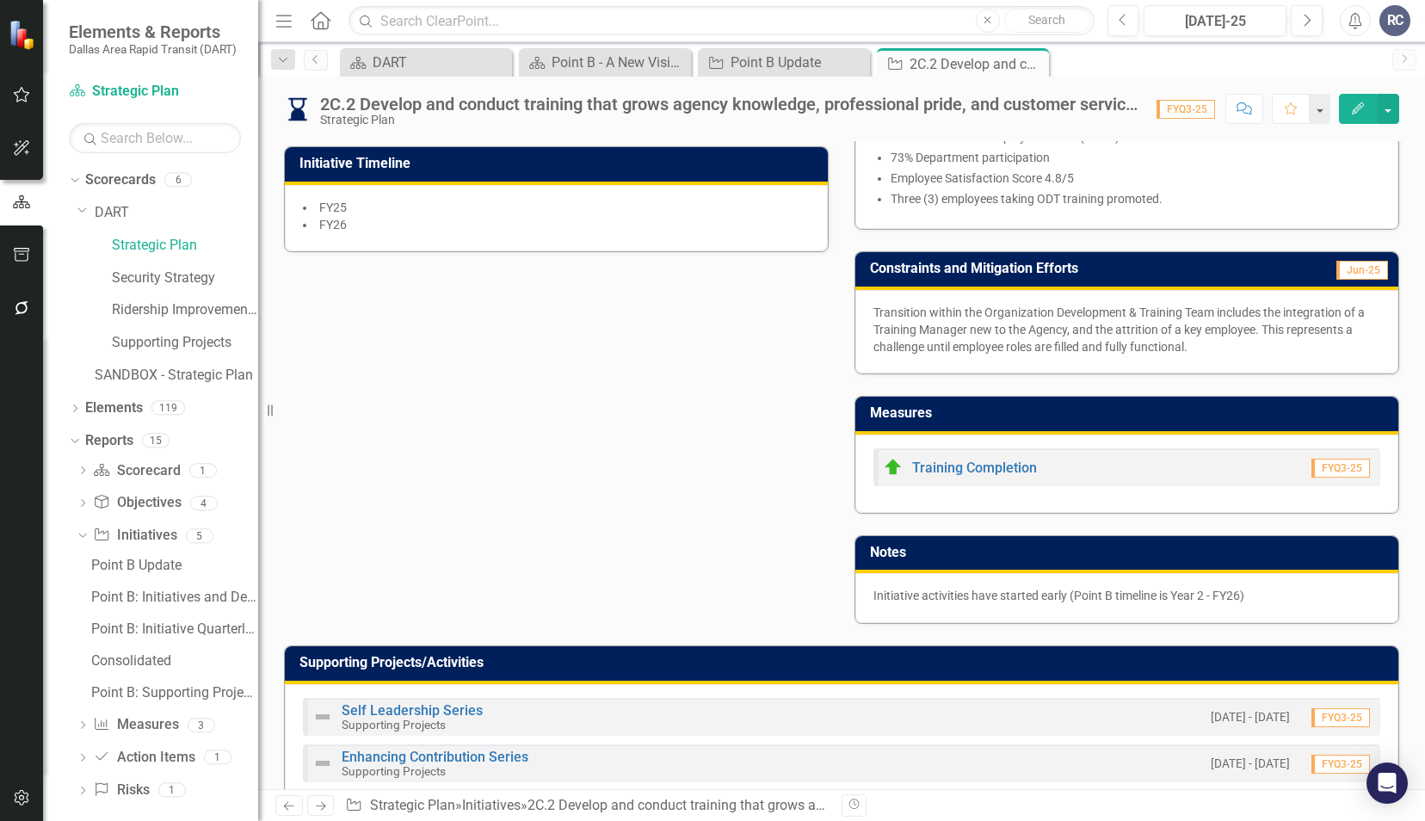
click at [786, 489] on div "Initiative Project Manager [PERSON_NAME] [PERSON_NAME] (Human Resources) Execut…" at bounding box center [841, 138] width 1141 height 973
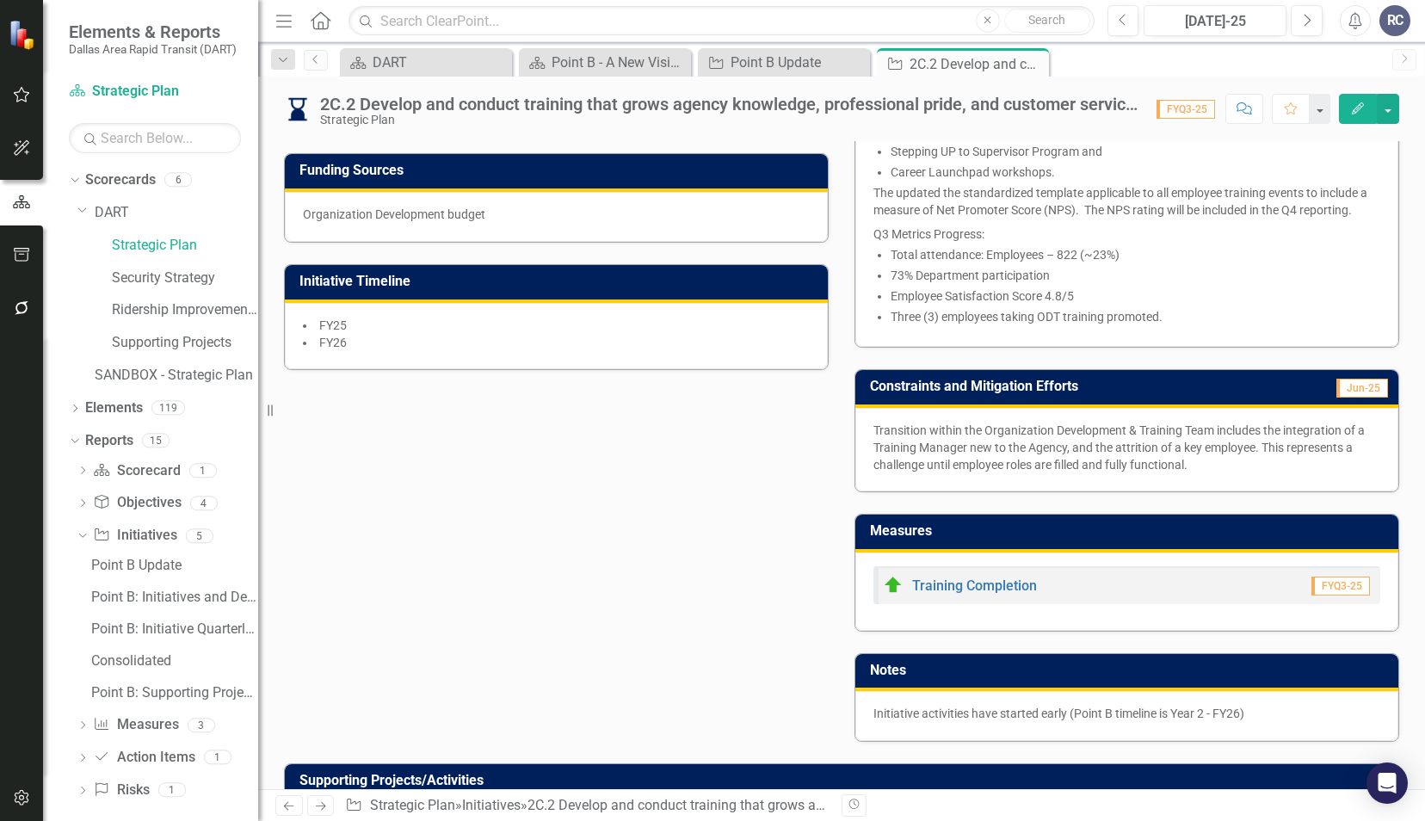
scroll to position [485, 0]
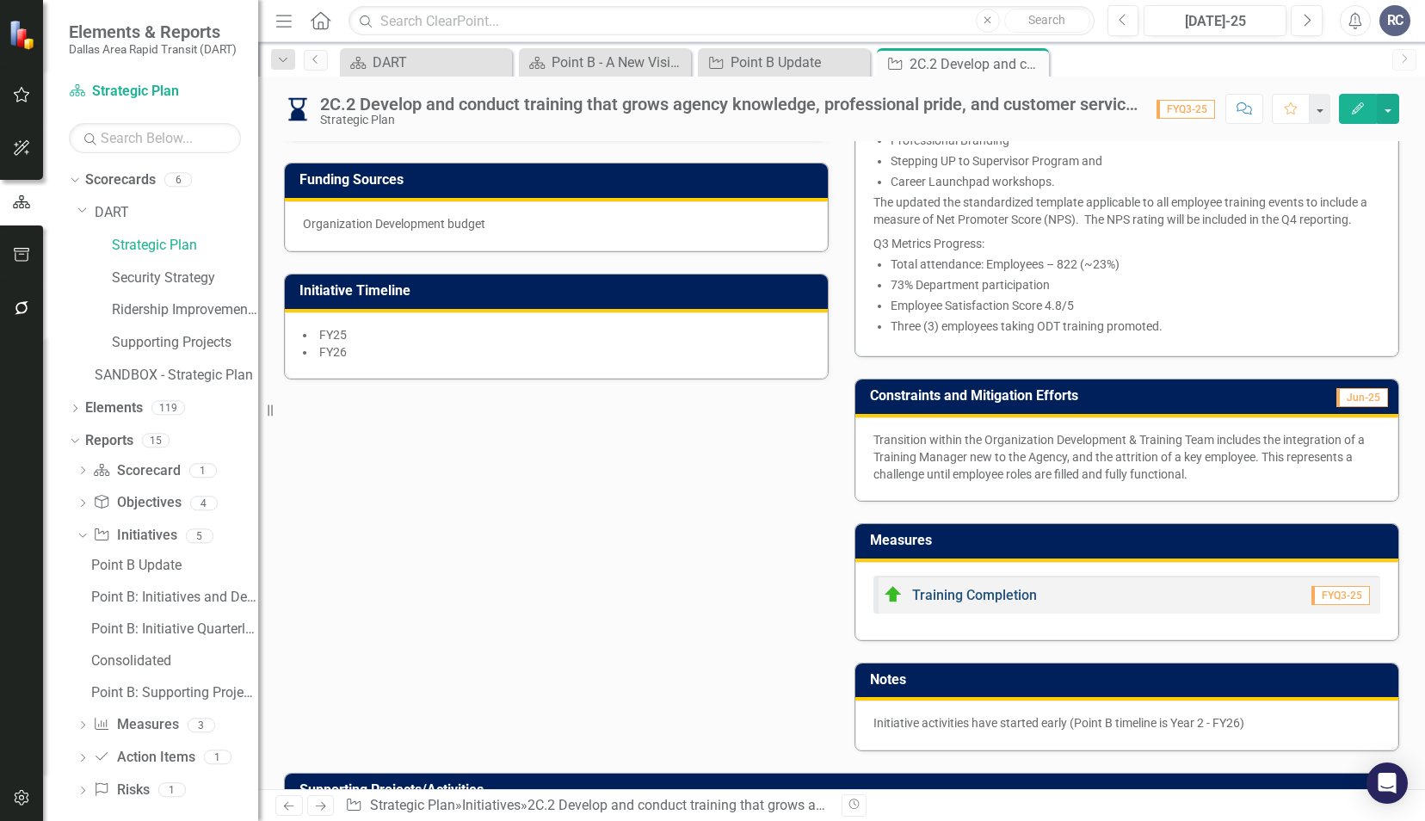
click at [986, 589] on link "Training Completion" at bounding box center [974, 595] width 125 height 16
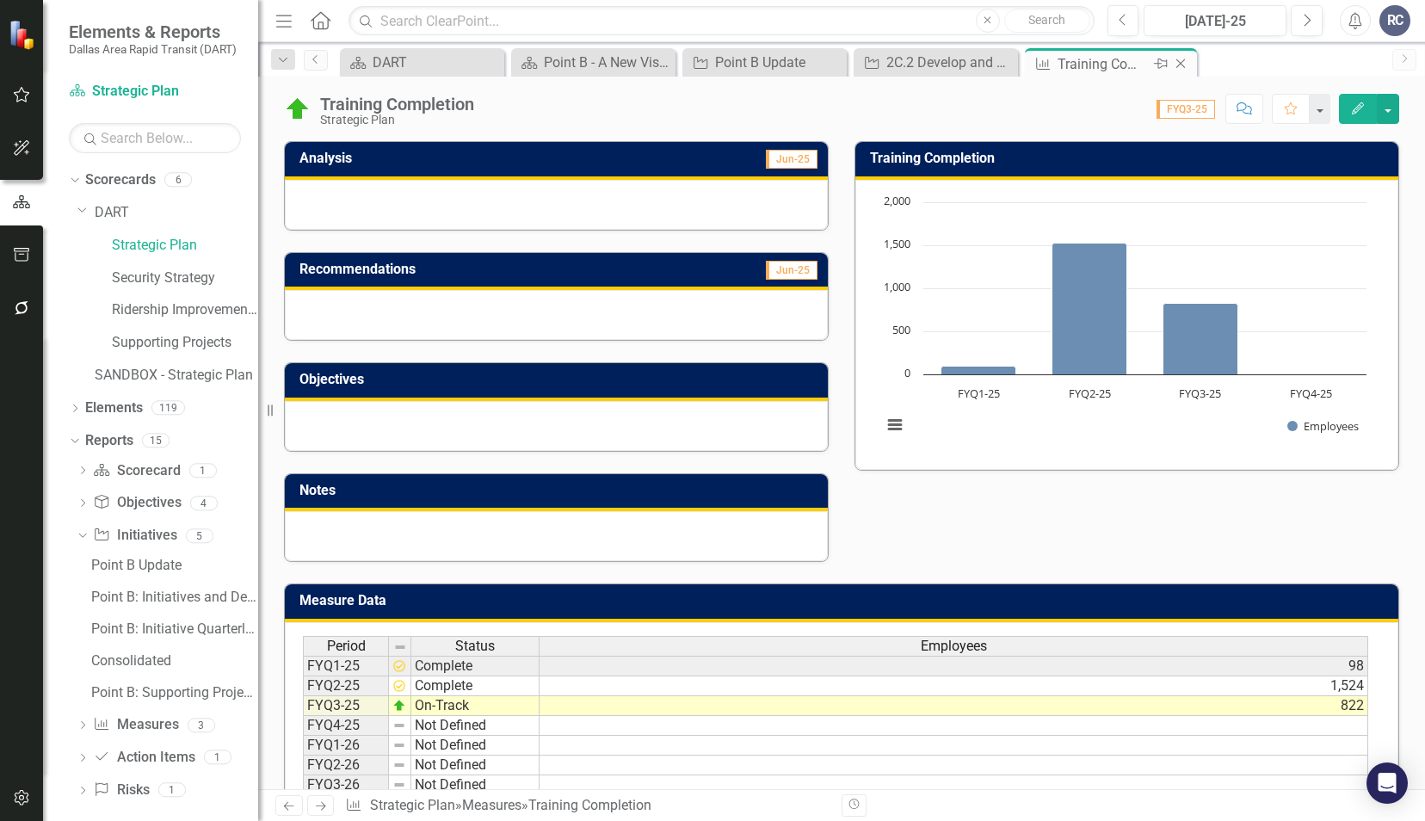
click at [1180, 62] on icon at bounding box center [1180, 63] width 9 height 9
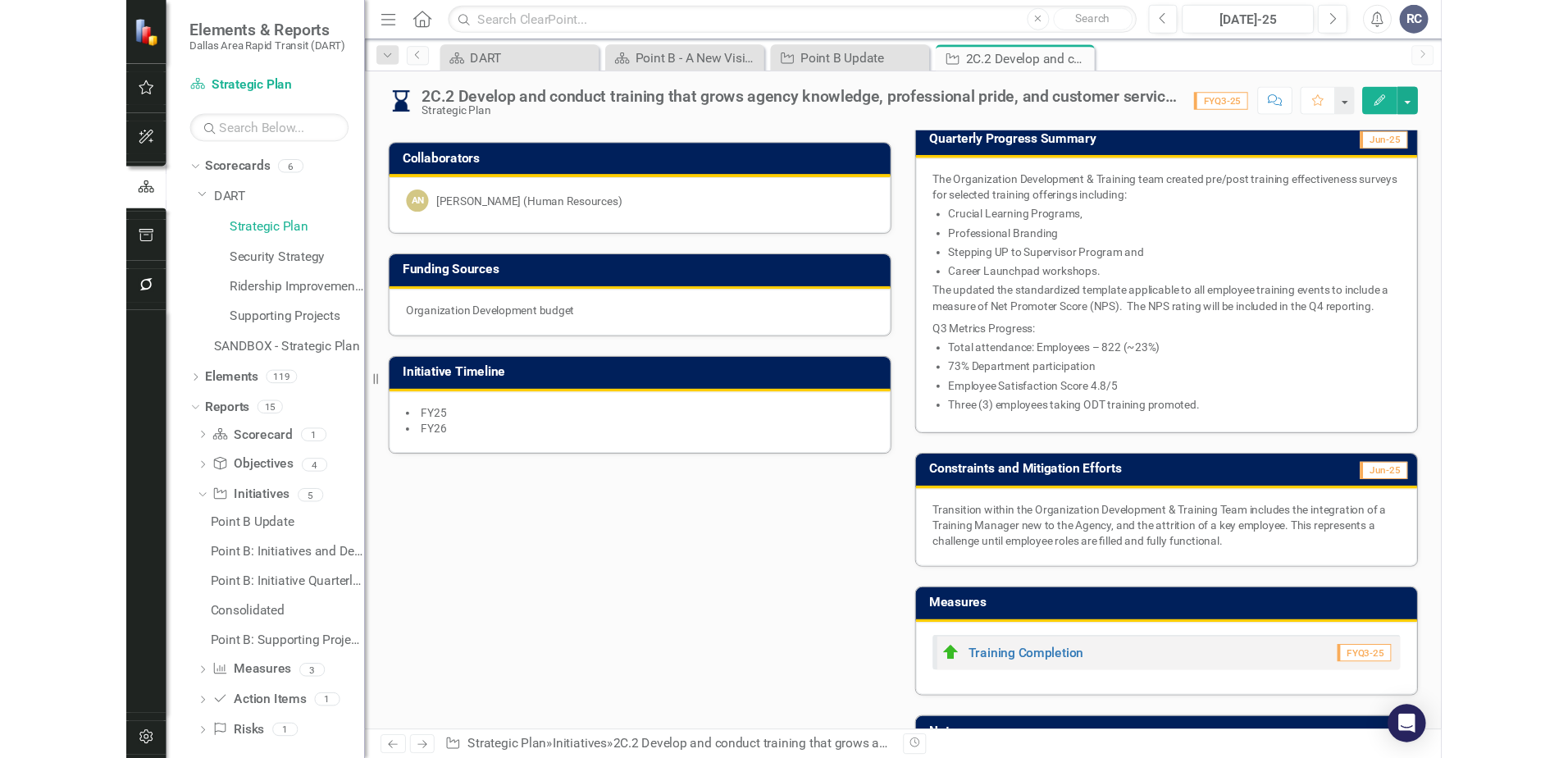
scroll to position [358, 0]
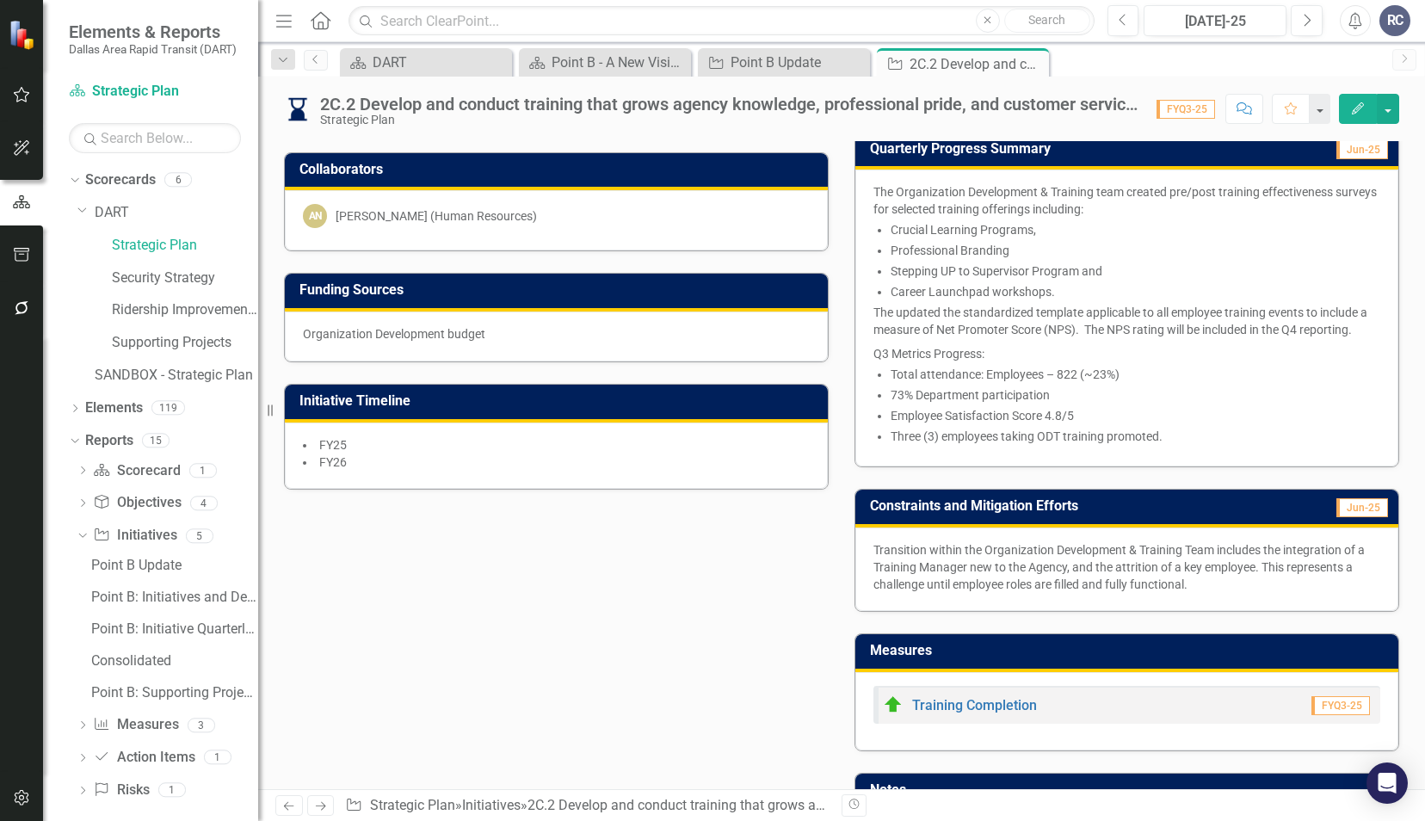
click at [404, 656] on div "Initiative Project Manager [PERSON_NAME] [PERSON_NAME] (Human Resources) Execut…" at bounding box center [841, 375] width 1141 height 973
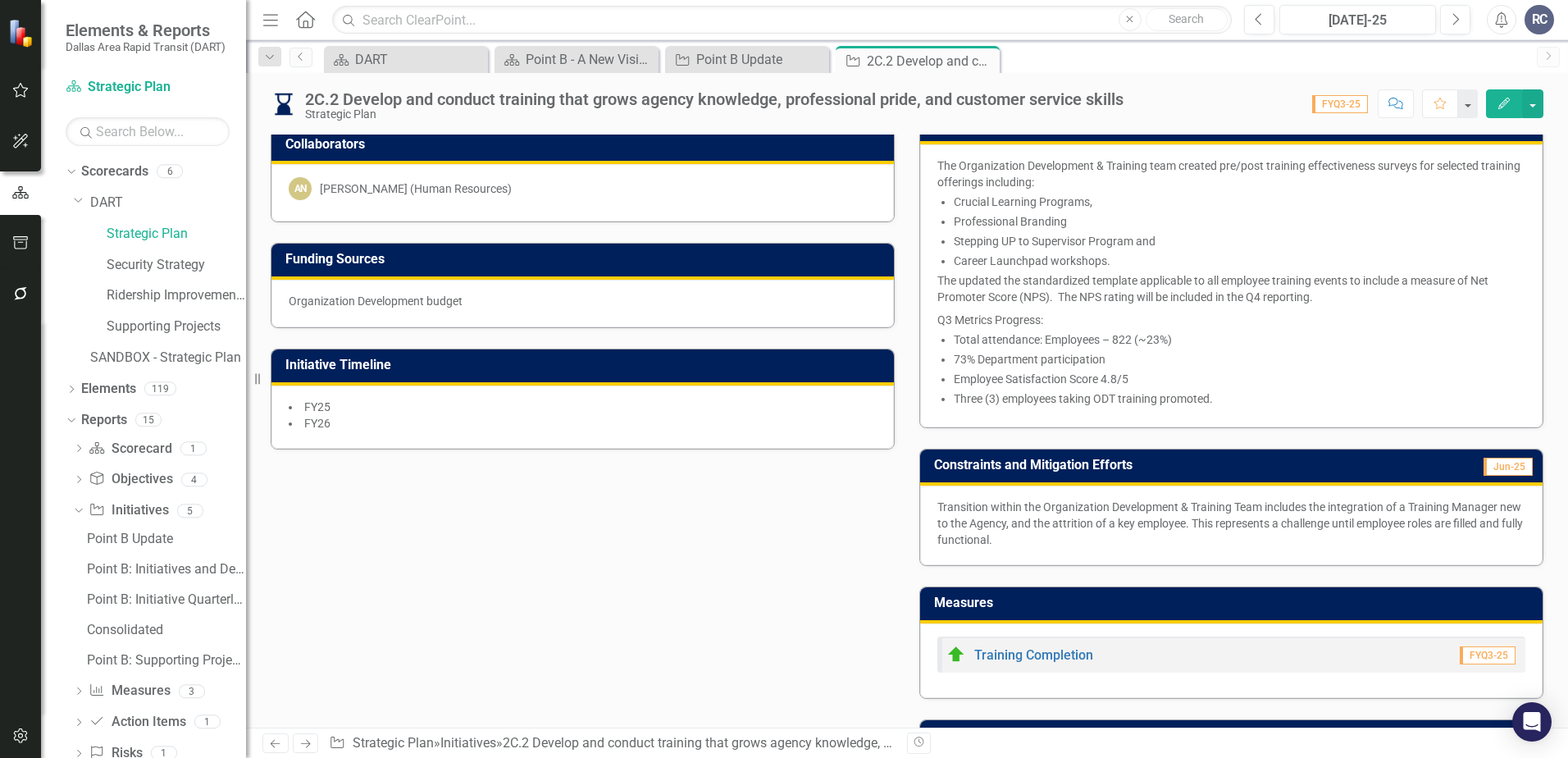
scroll to position [0, 0]
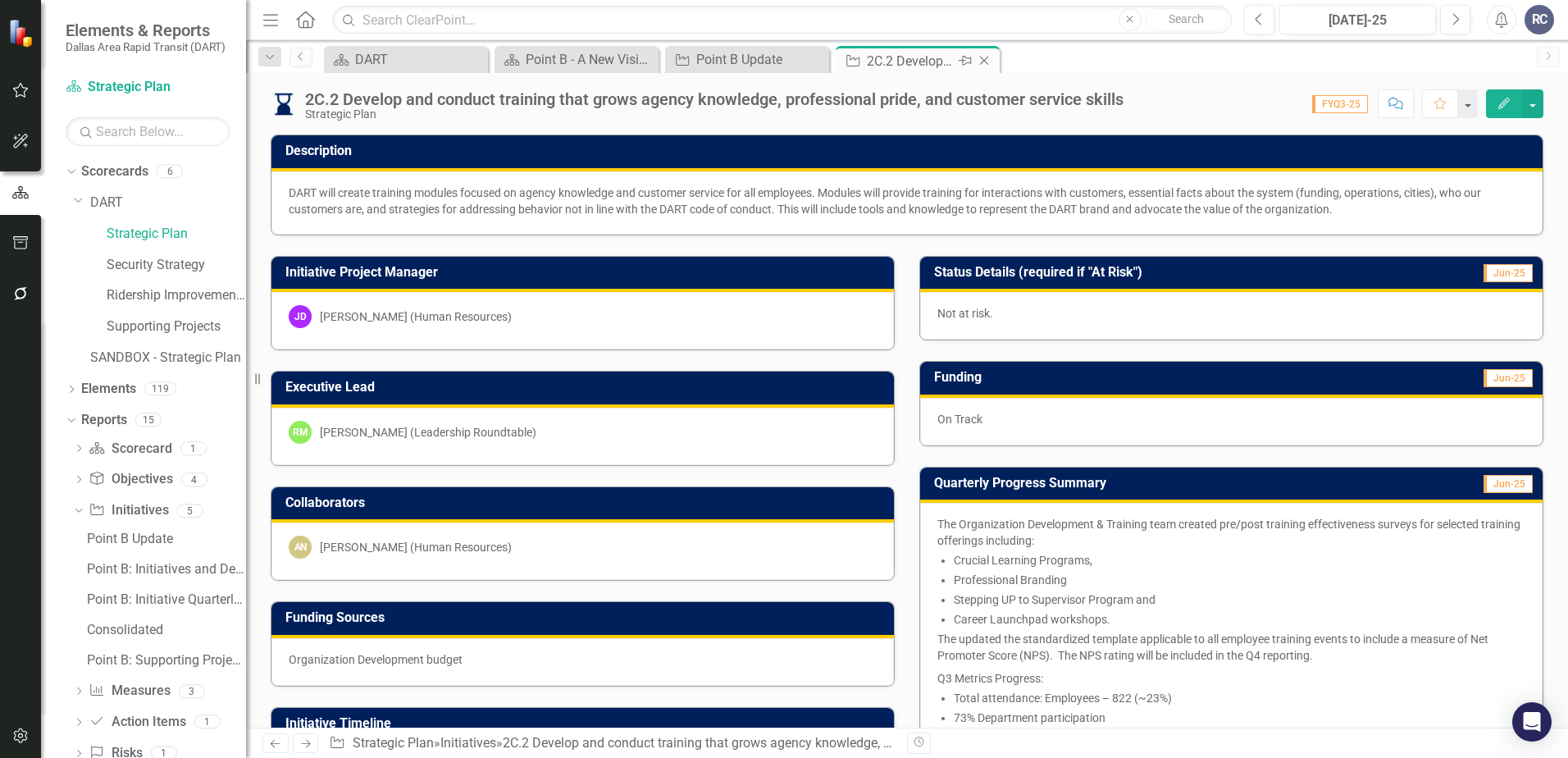
click at [988, 64] on icon at bounding box center [984, 60] width 9 height 9
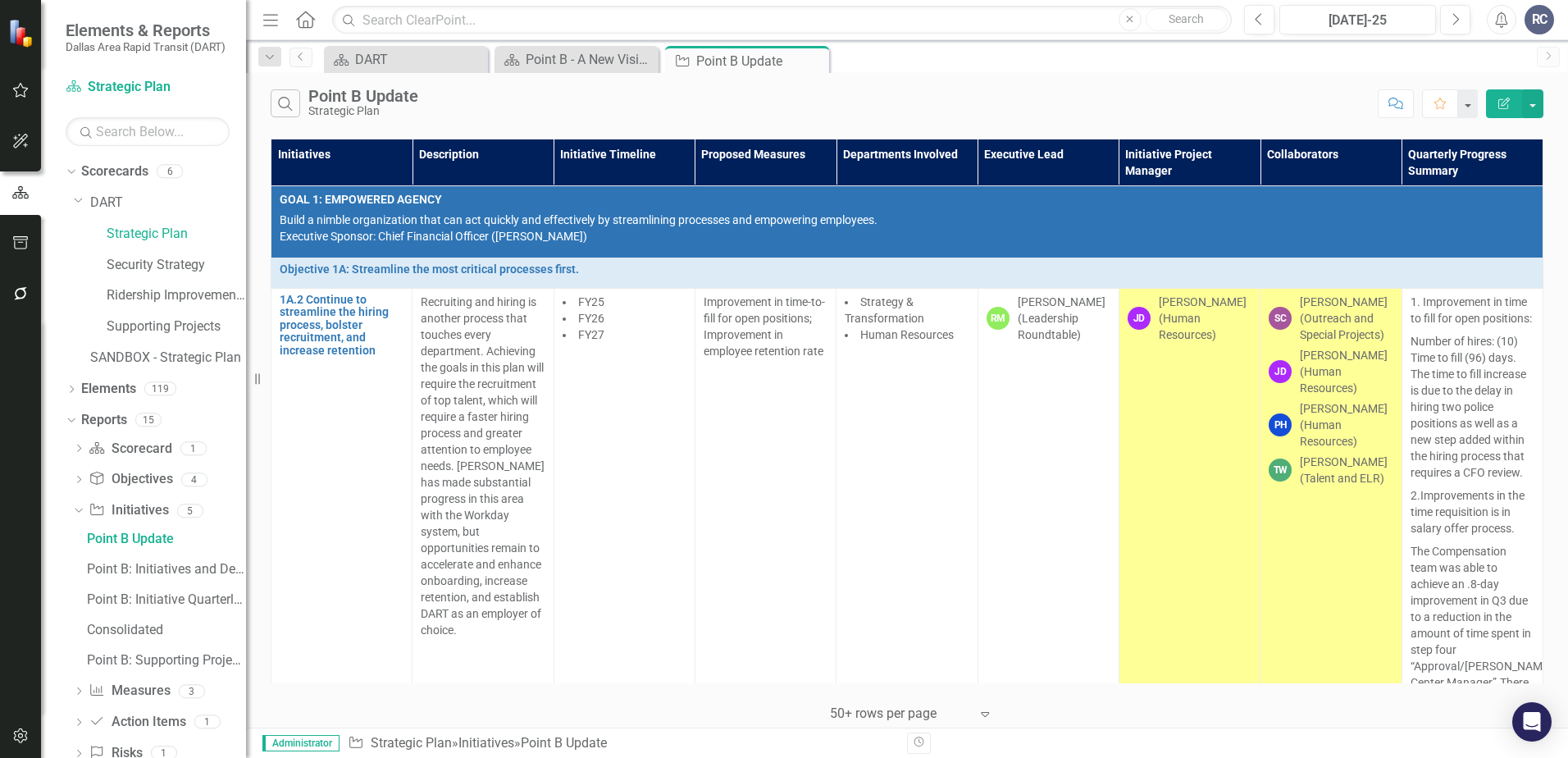
click at [967, 91] on div "Search Point B Update Strategic Plan" at bounding box center [820, 103] width 1099 height 28
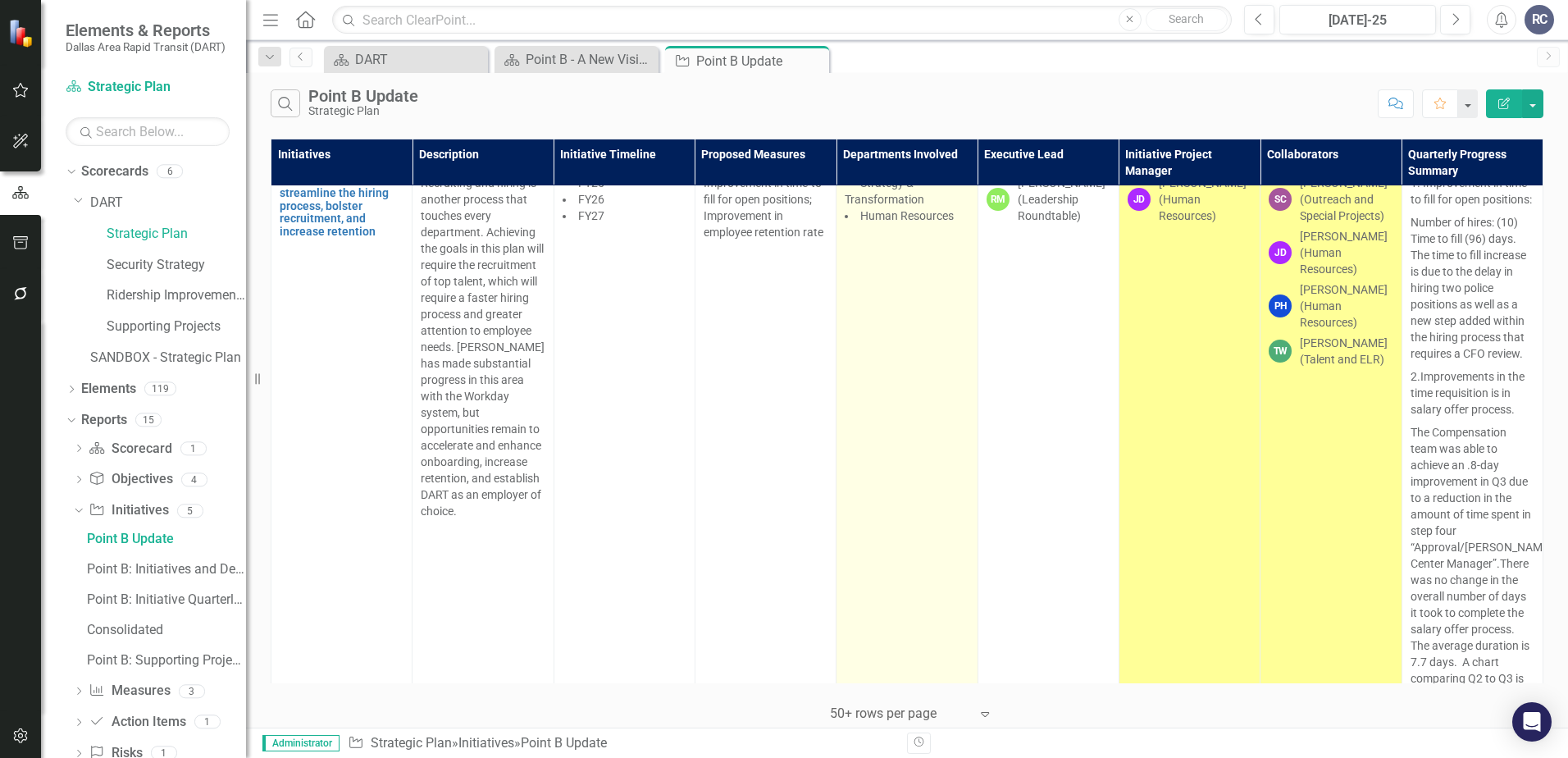
scroll to position [82, 0]
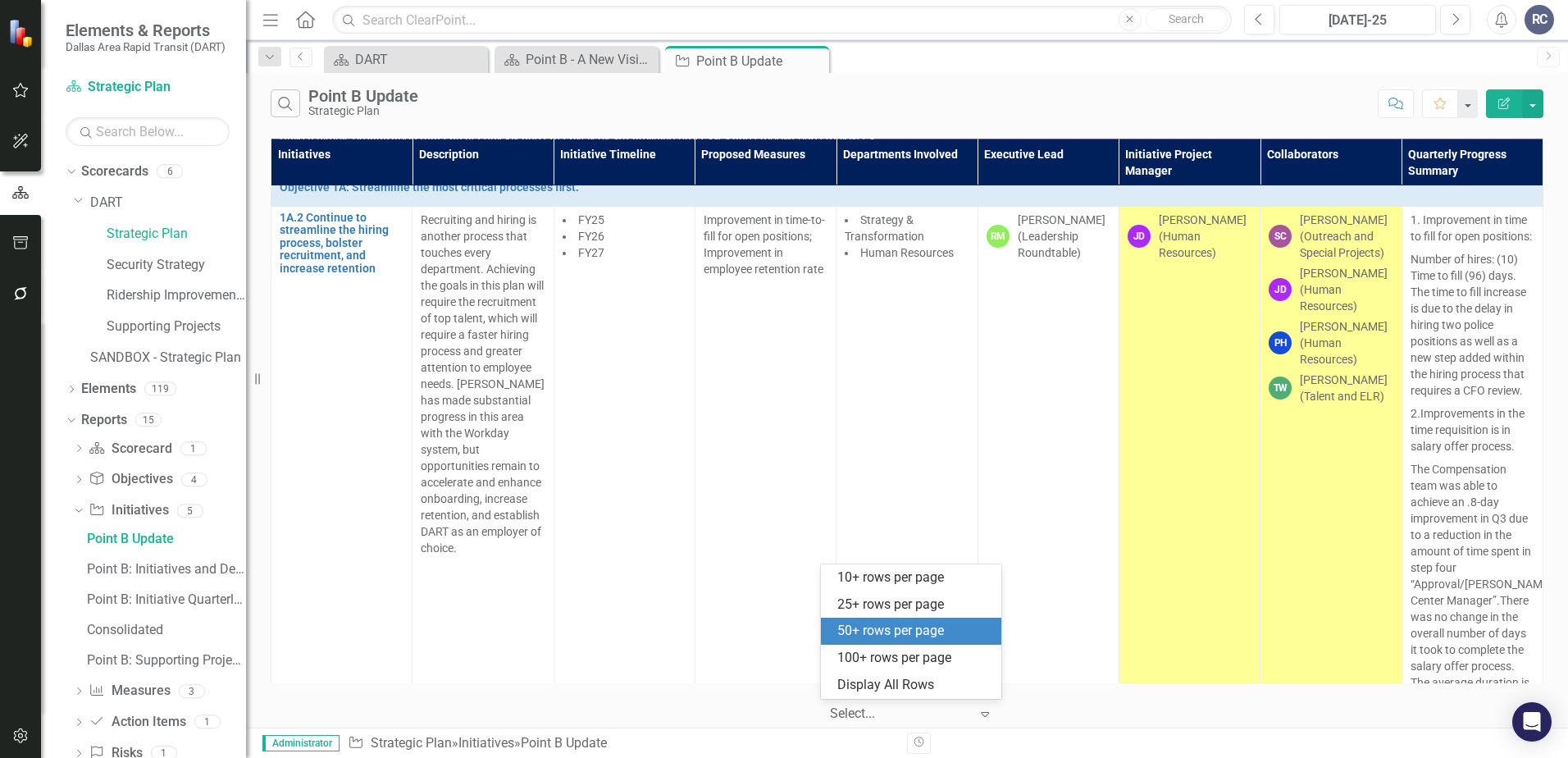
click at [976, 719] on div "Select..." at bounding box center [899, 714] width 155 height 29
click at [957, 666] on div "100+ rows per page" at bounding box center [914, 659] width 154 height 19
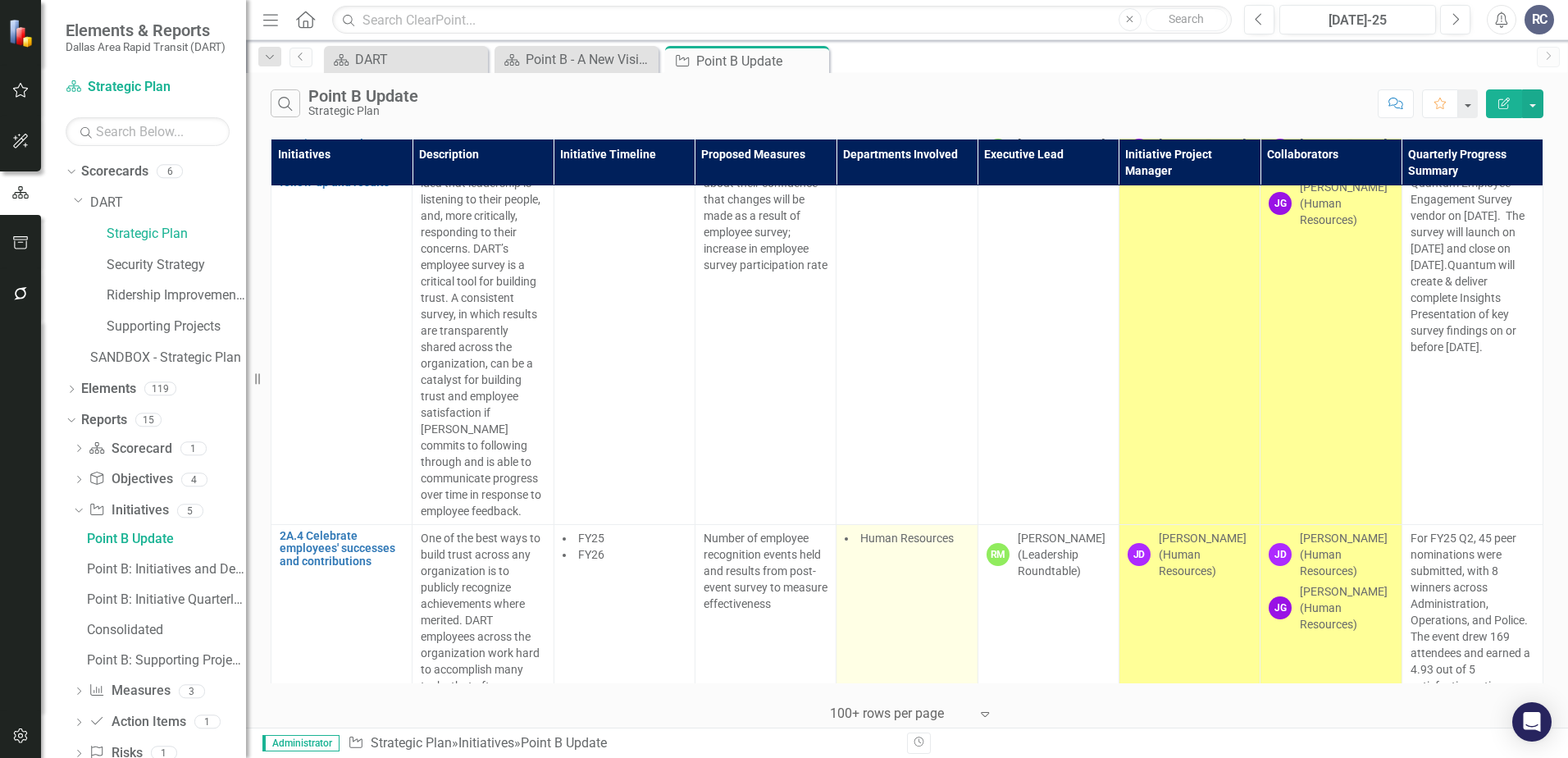
scroll to position [738, 0]
